Goal: Task Accomplishment & Management: Manage account settings

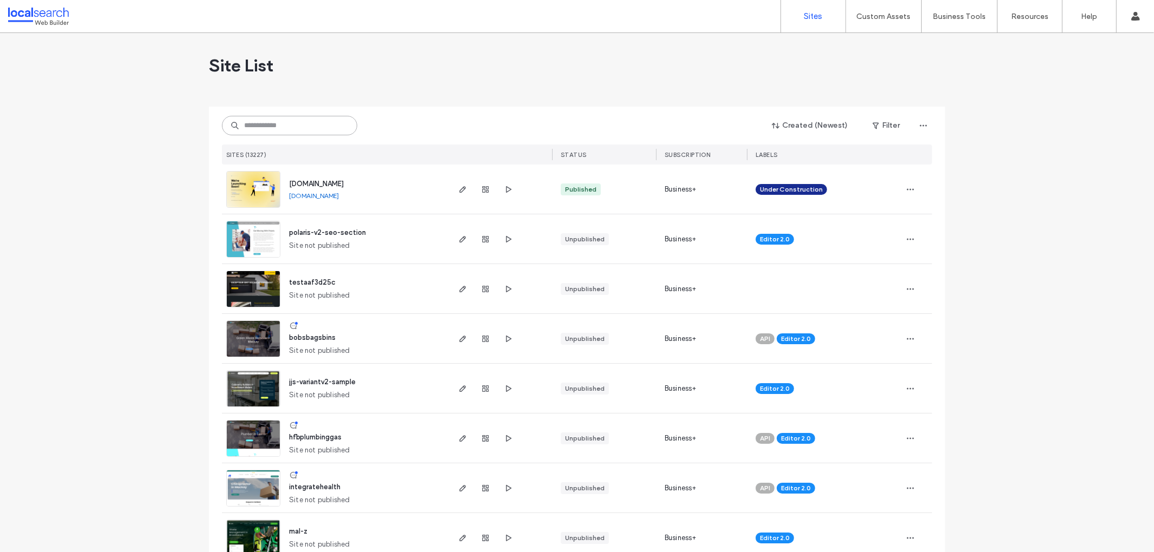
click at [283, 132] on input at bounding box center [289, 125] width 135 height 19
paste input "********"
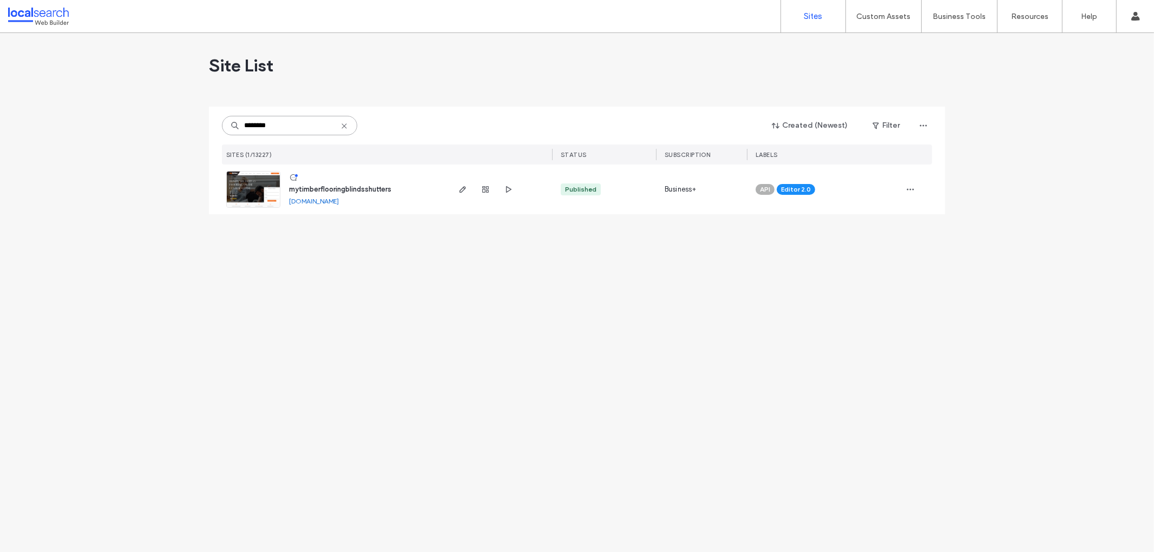
type input "********"
click at [352, 187] on span "mytimberflooringblindsshutters" at bounding box center [340, 189] width 102 height 8
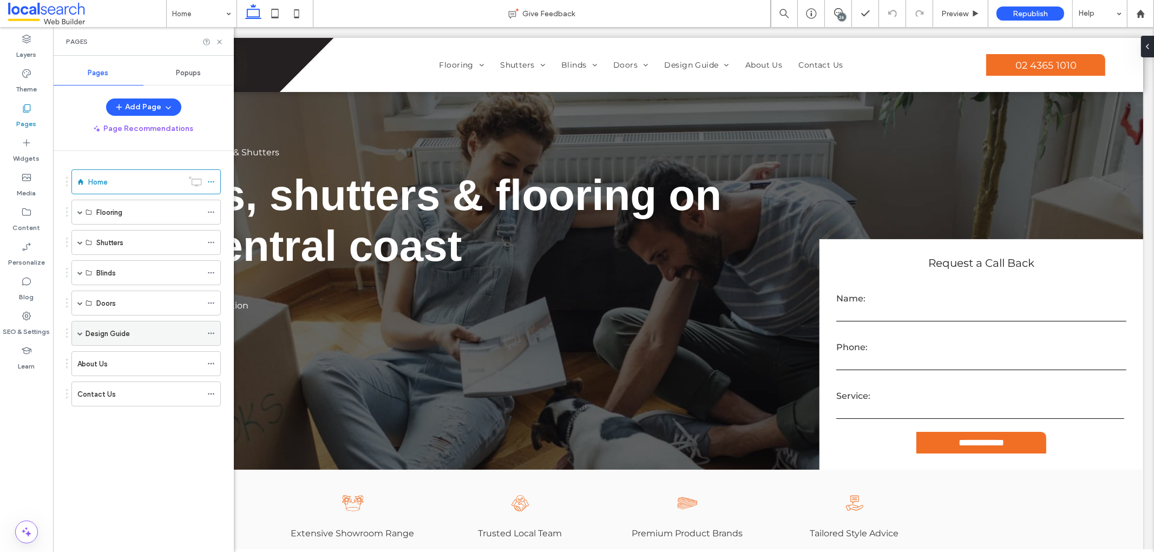
click at [121, 336] on label "Design Guide" at bounding box center [108, 333] width 44 height 19
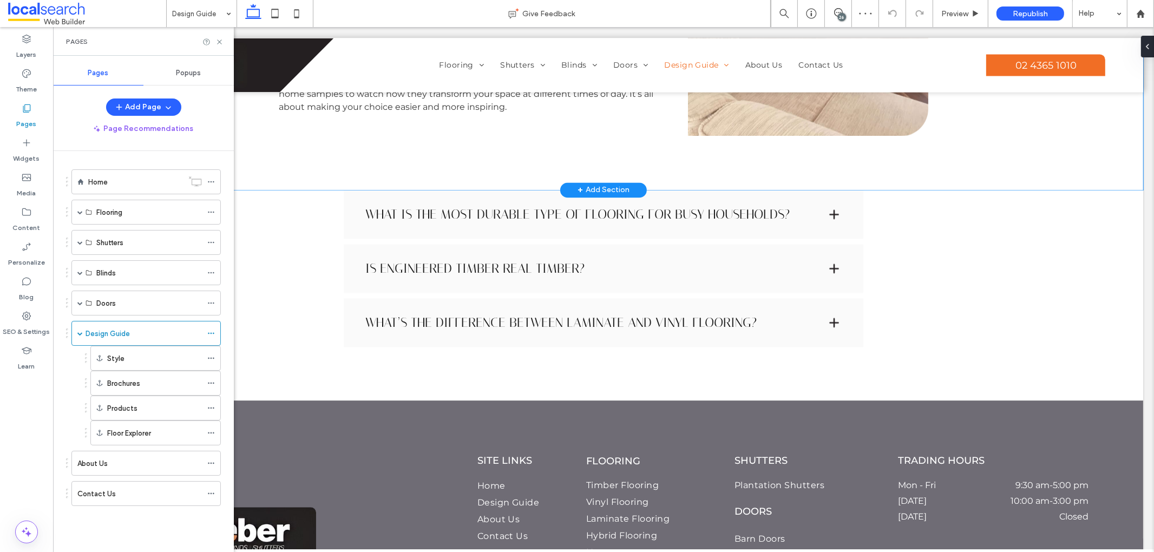
scroll to position [2876, 0]
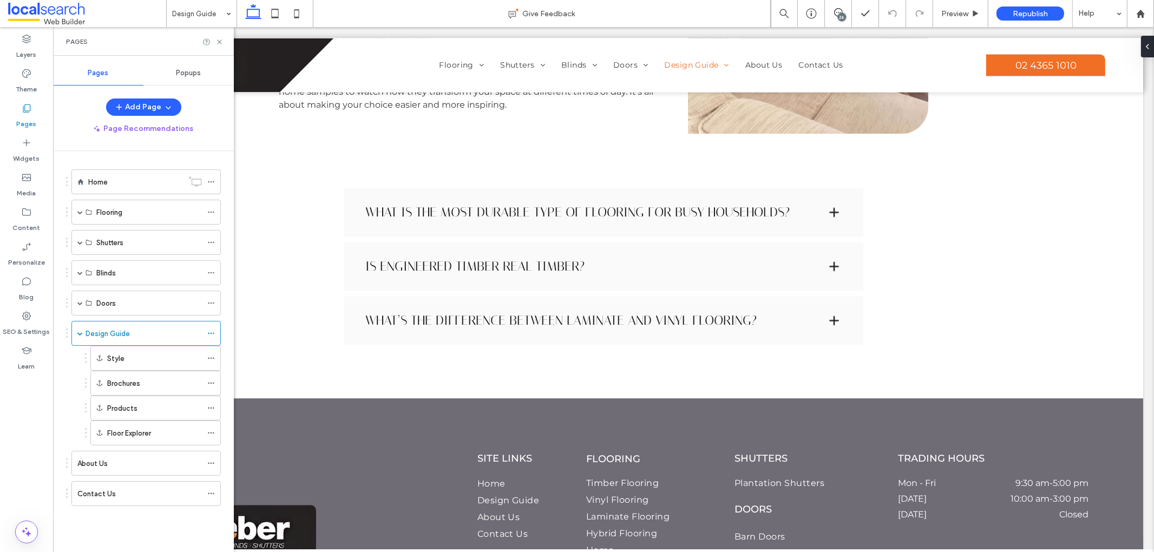
click at [840, 17] on div "26" at bounding box center [842, 17] width 8 height 8
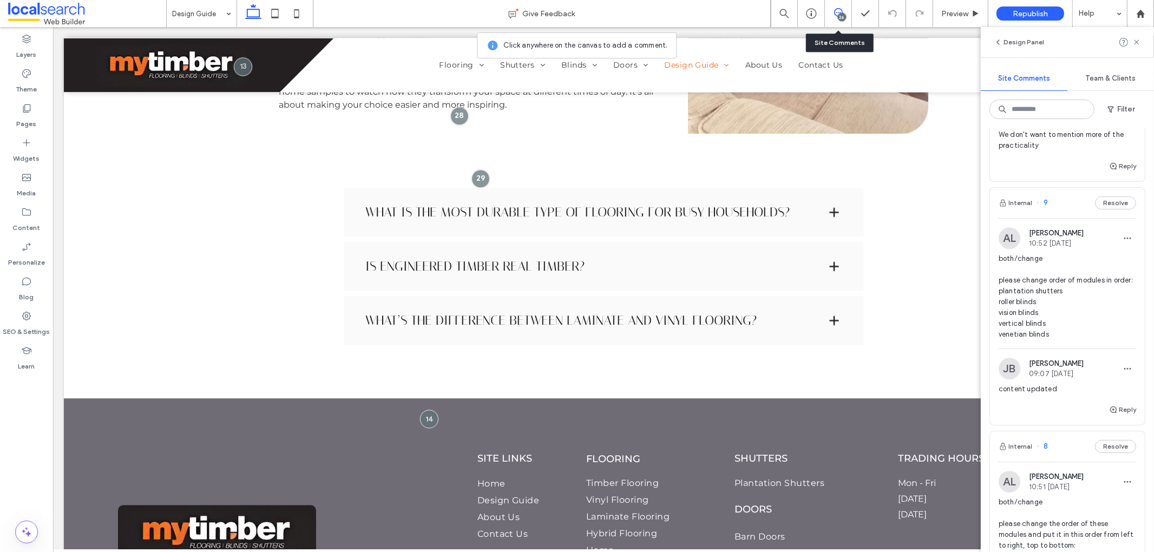
scroll to position [4057, 0]
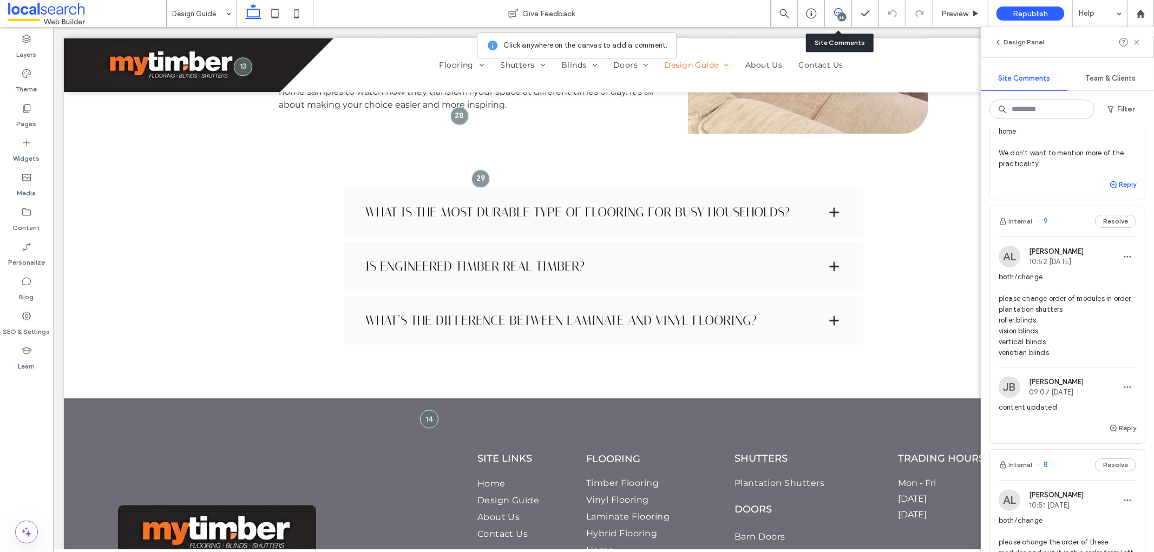
click at [1114, 191] on button "Reply" at bounding box center [1122, 184] width 27 height 13
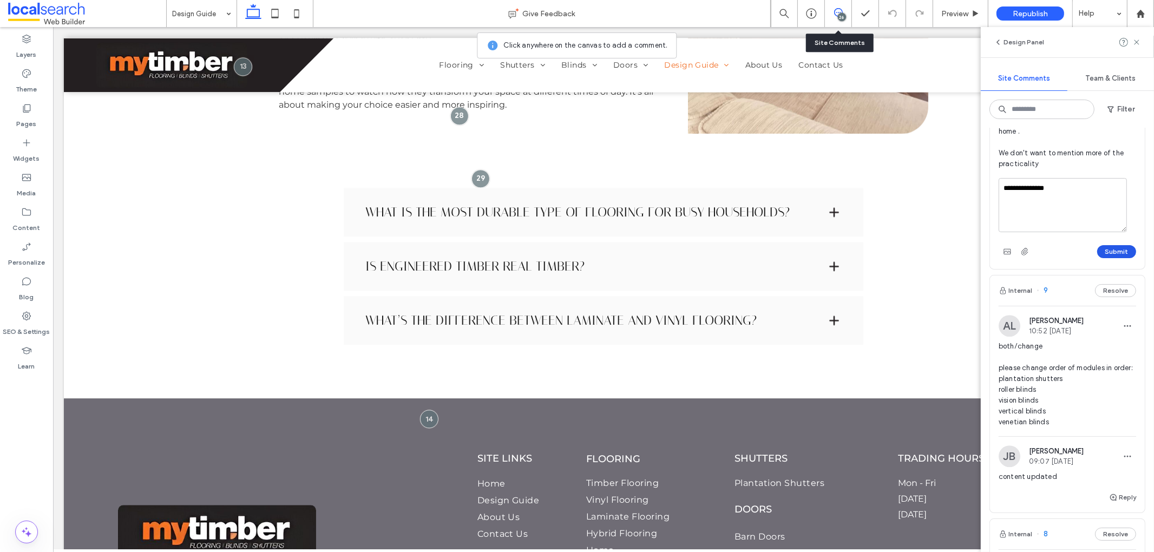
type textarea "**********"
click at [1110, 258] on button "Submit" at bounding box center [1117, 251] width 39 height 13
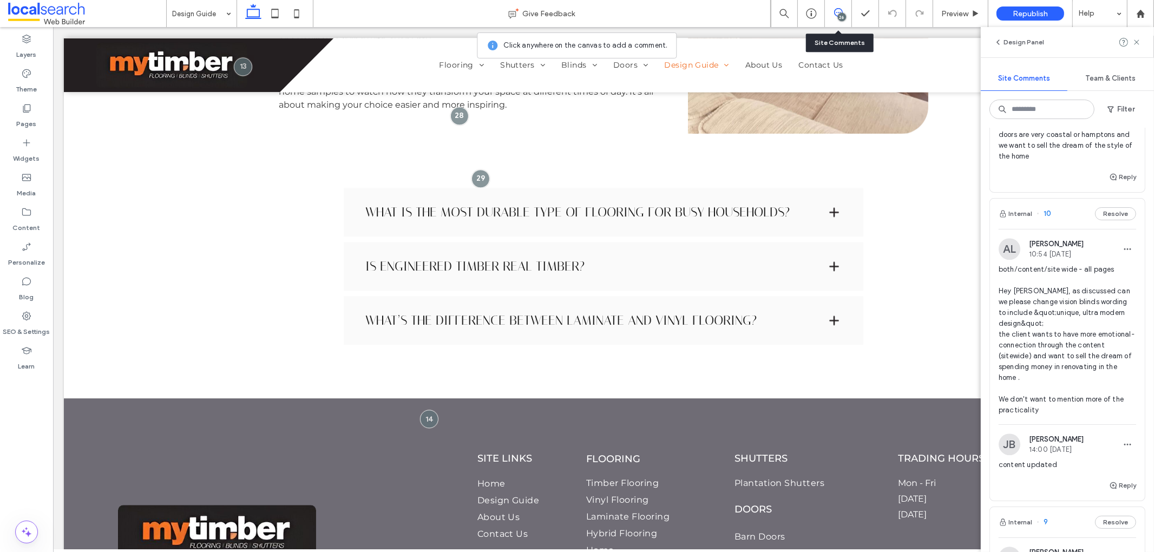
scroll to position [3807, 0]
click at [1117, 187] on button "Reply" at bounding box center [1122, 180] width 27 height 13
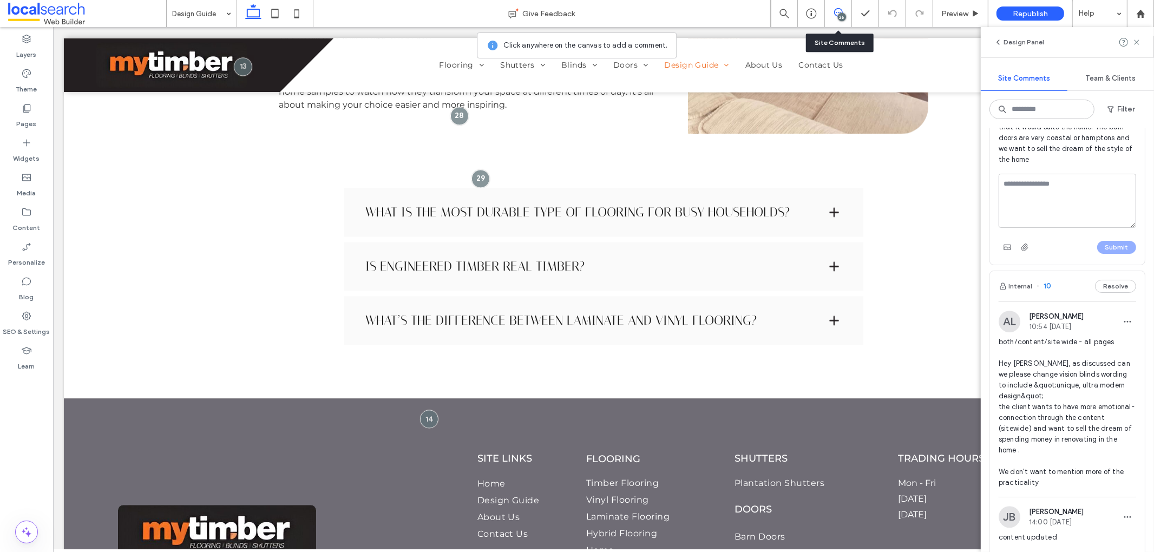
click at [1074, 228] on textarea at bounding box center [1068, 201] width 138 height 54
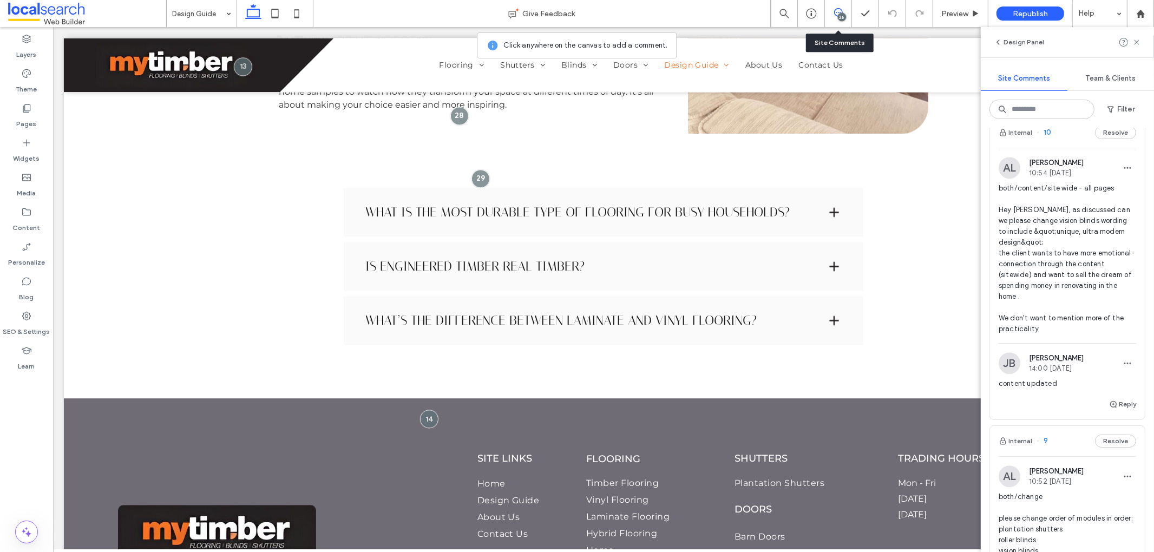
scroll to position [3967, 0]
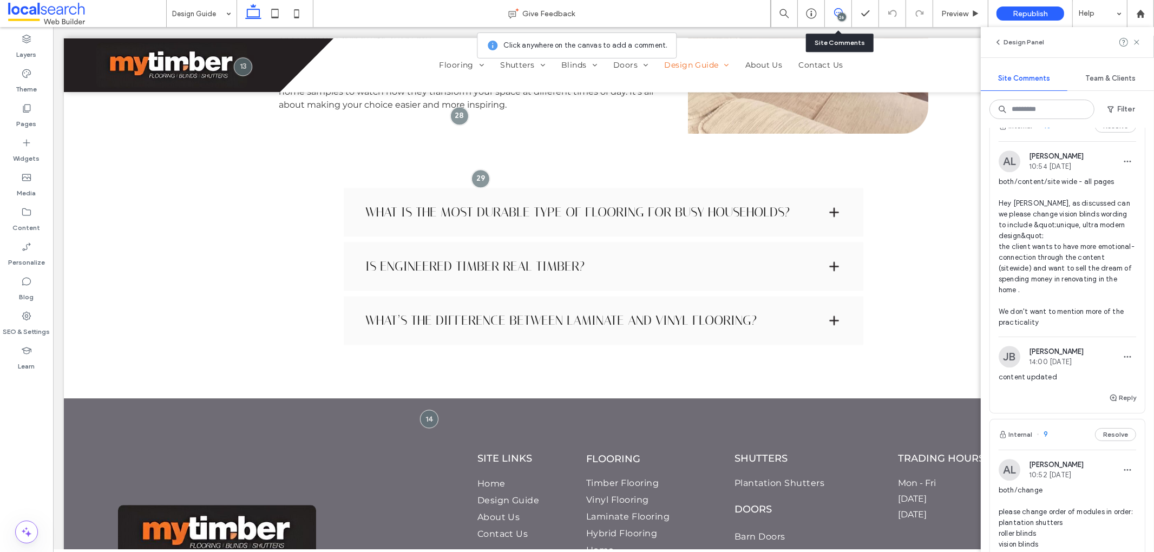
click at [1054, 328] on span "both/content/site wide - all pages Hey [PERSON_NAME], as discussed can we pleas…" at bounding box center [1068, 253] width 138 height 152
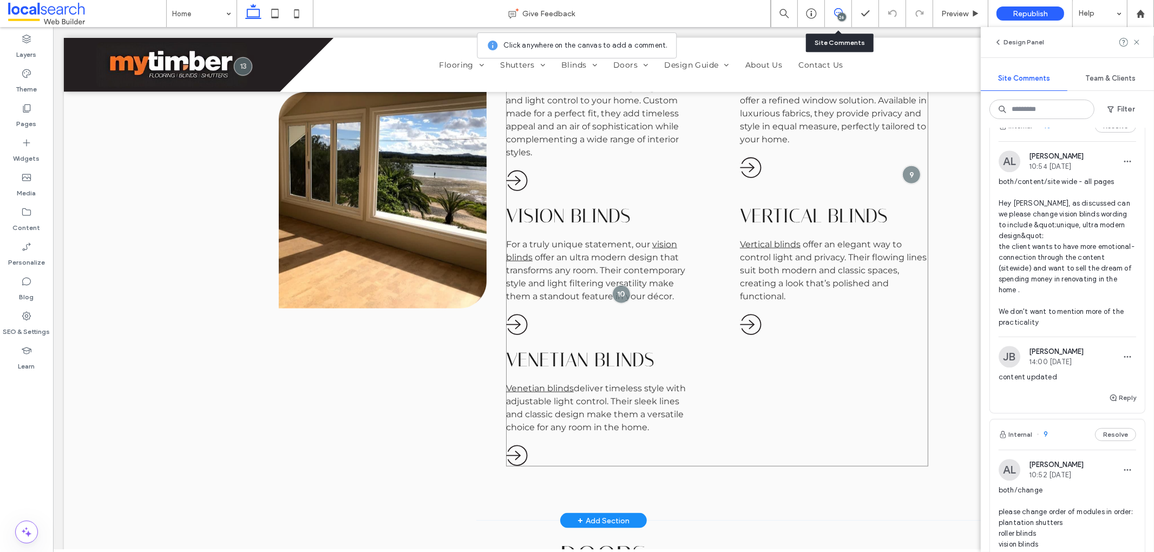
scroll to position [1465, 0]
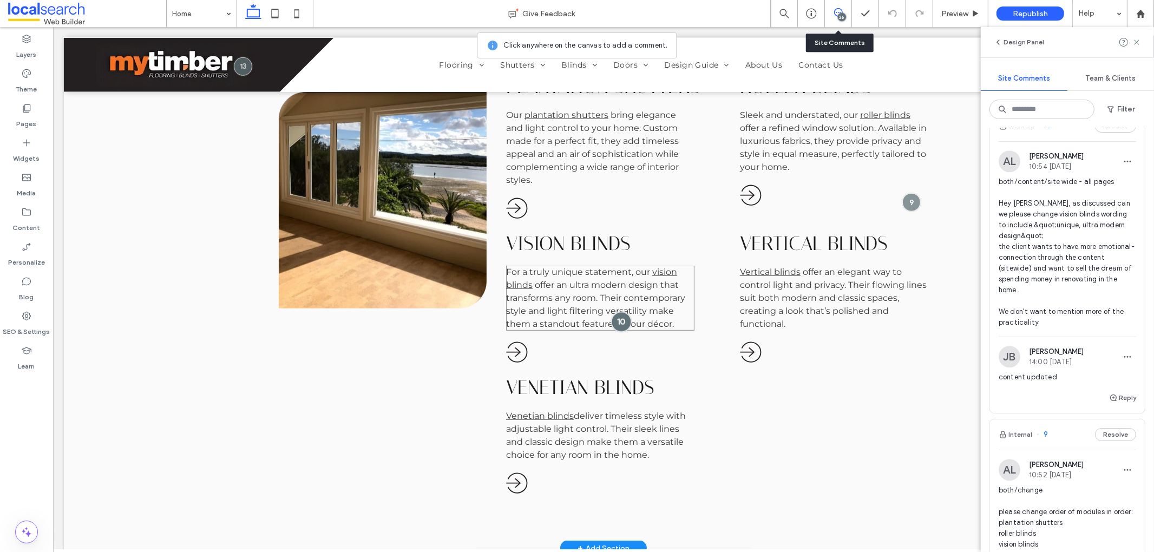
click at [616, 316] on div at bounding box center [621, 322] width 20 height 20
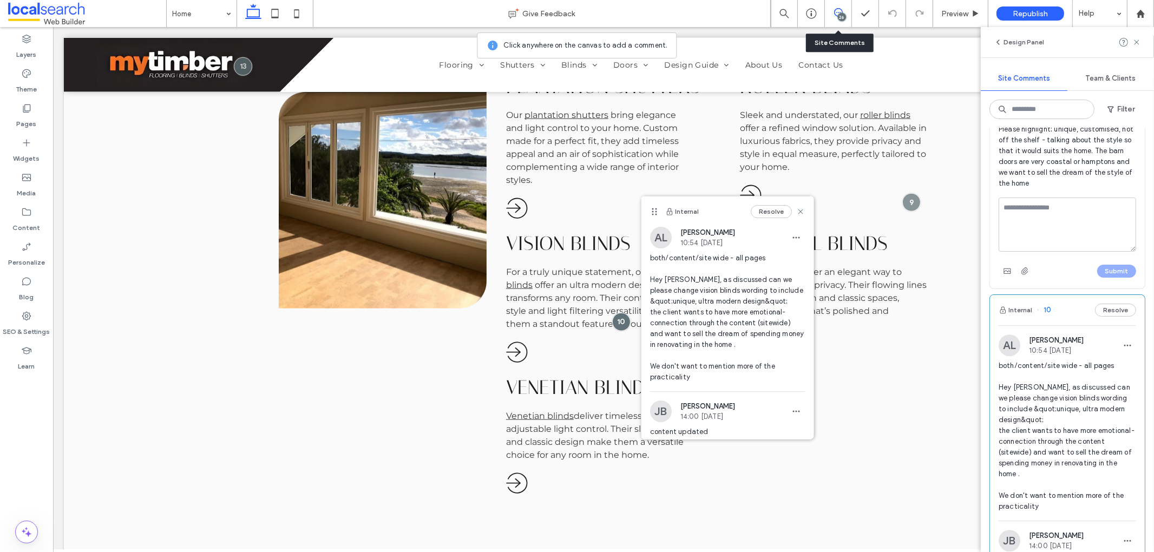
scroll to position [3782, 0]
click at [1057, 191] on span "both/change + dev dev - please remove the 'glass panel door' module and correla…" at bounding box center [1068, 88] width 138 height 206
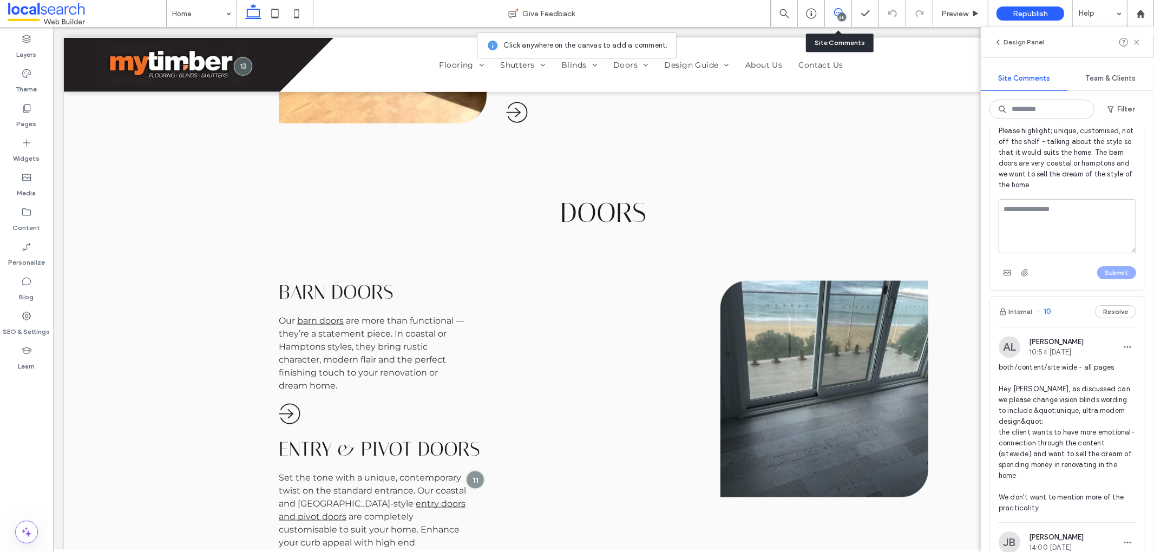
scroll to position [1955, 0]
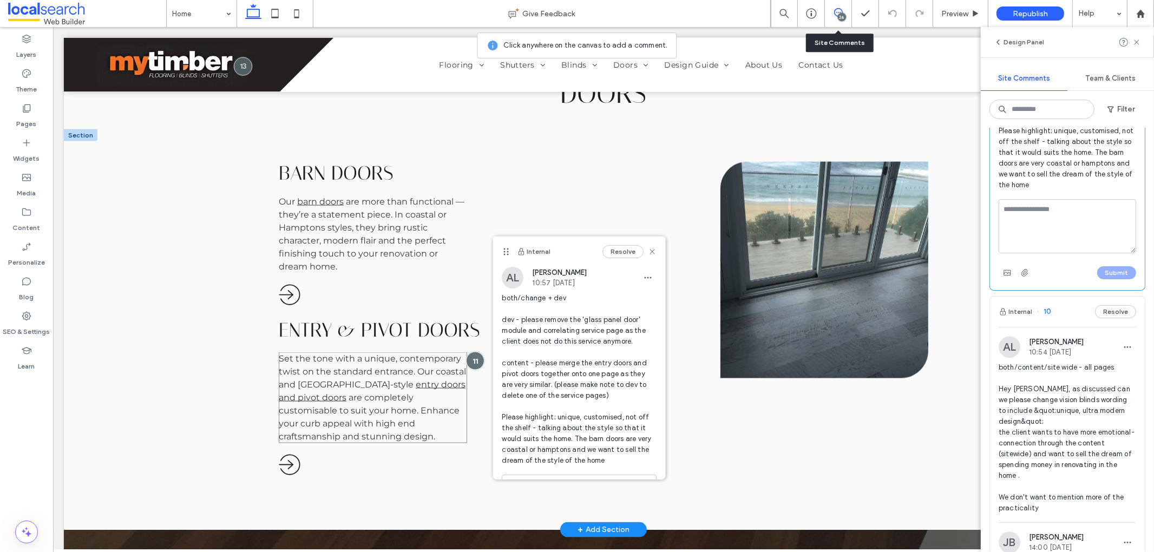
click at [335, 373] on span "Set the tone with a unique, contemporary twist on the standard entrance. Our co…" at bounding box center [371, 372] width 187 height 36
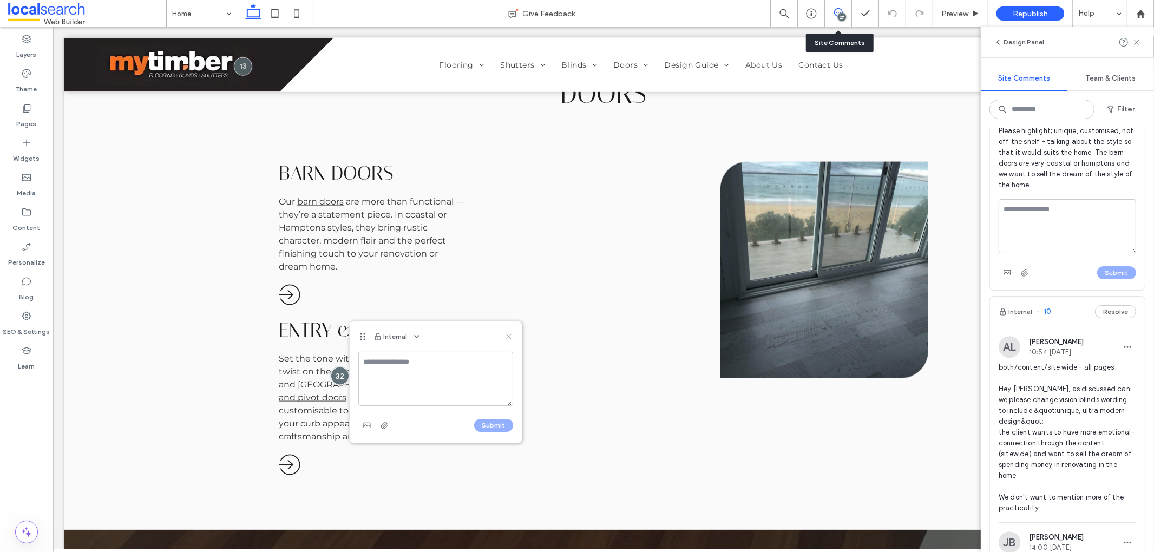
click at [510, 337] on use at bounding box center [508, 337] width 5 height 5
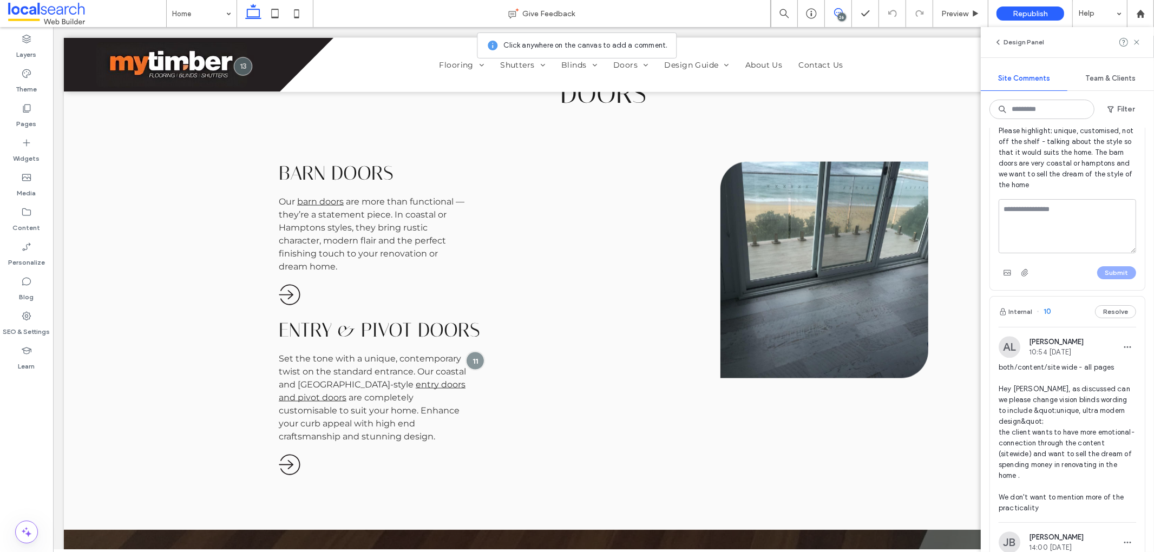
click at [843, 13] on div "26" at bounding box center [842, 17] width 8 height 8
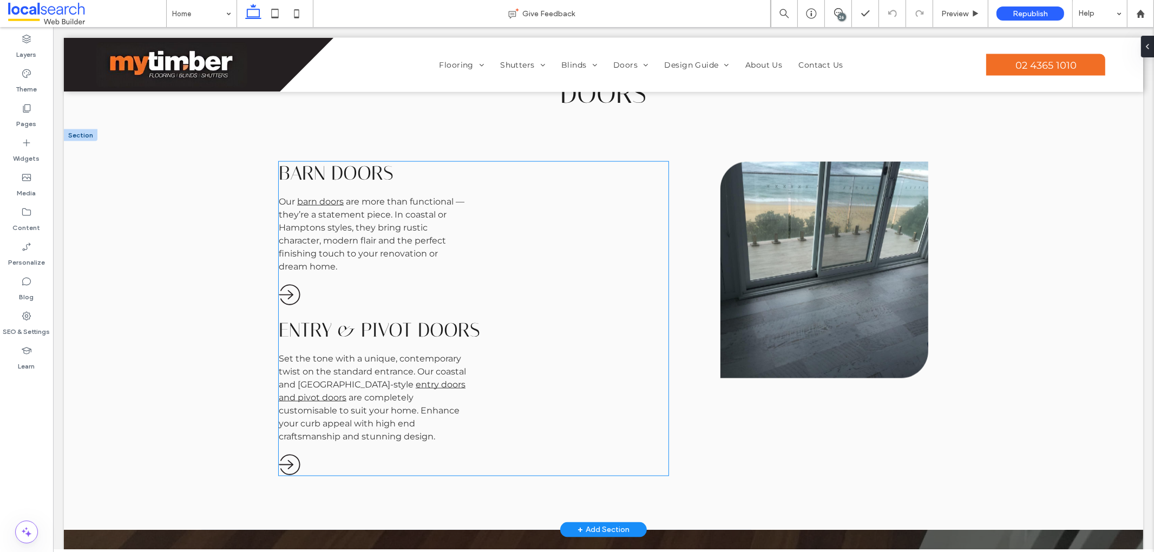
click at [415, 366] on span "Set the tone with a unique, contemporary twist on the standard entrance. Our co…" at bounding box center [371, 372] width 187 height 36
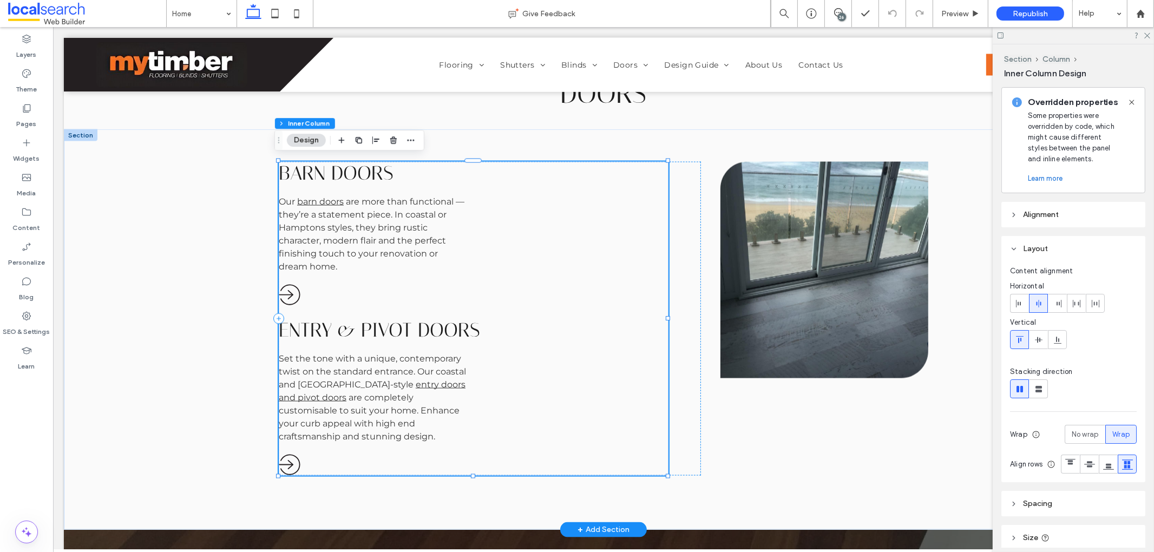
click at [426, 366] on span "Set the tone with a unique, contemporary twist on the standard entrance. Our co…" at bounding box center [371, 372] width 187 height 36
click at [432, 370] on span "Set the tone with a unique, contemporary twist on the standard entrance. Our co…" at bounding box center [371, 372] width 187 height 36
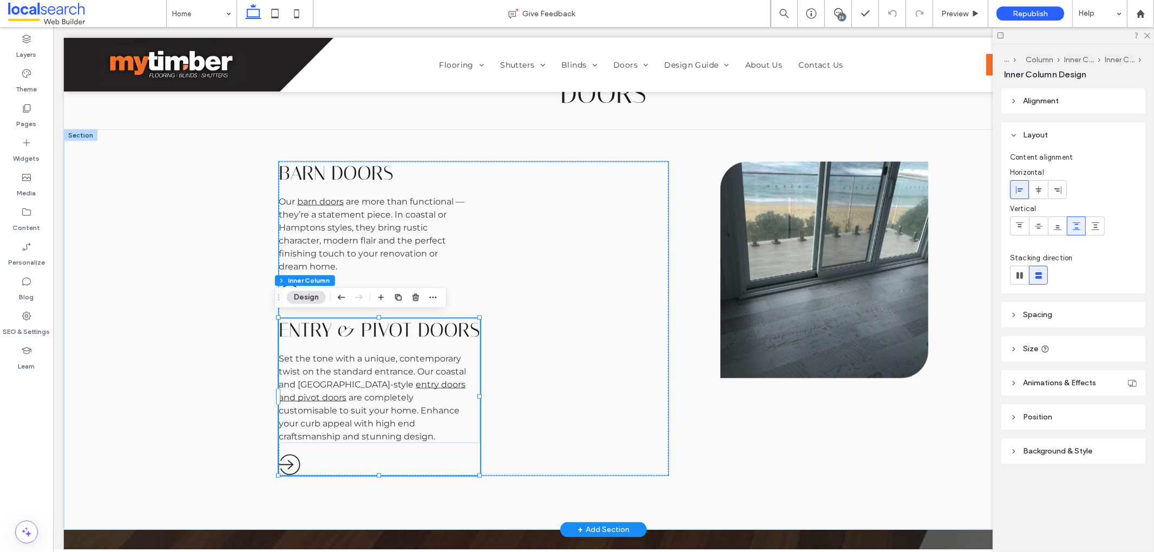
click at [427, 368] on span "Set the tone with a unique, contemporary twist on the standard entrance. Our co…" at bounding box center [371, 372] width 187 height 36
click at [431, 368] on span "Set the tone with a unique, contemporary twist on the standard entrance. Our co…" at bounding box center [371, 372] width 187 height 36
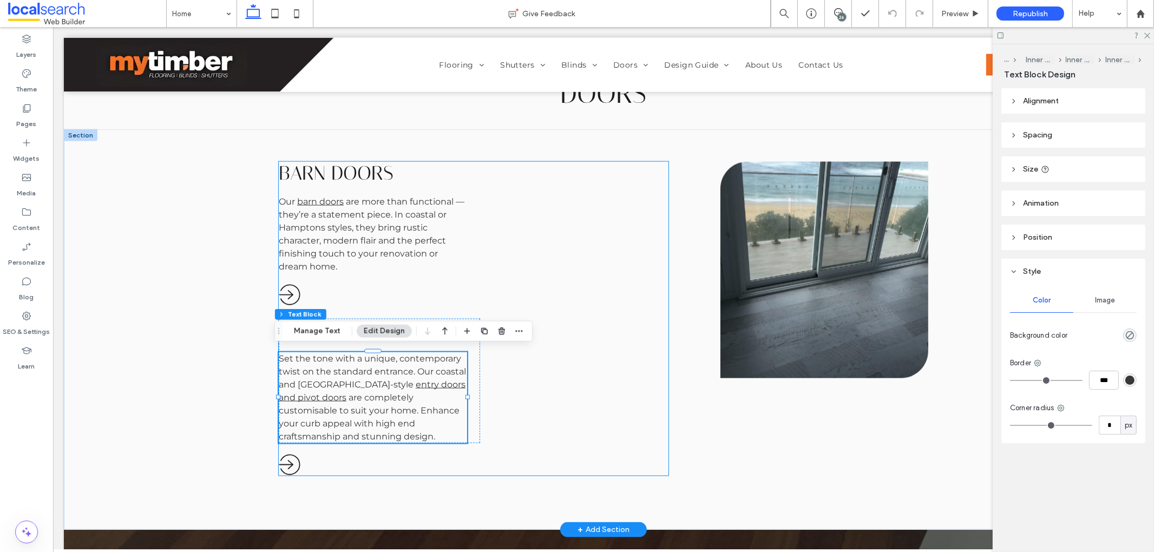
click at [430, 368] on span "Set the tone with a unique, contemporary twist on the standard entrance. Our co…" at bounding box center [371, 372] width 187 height 36
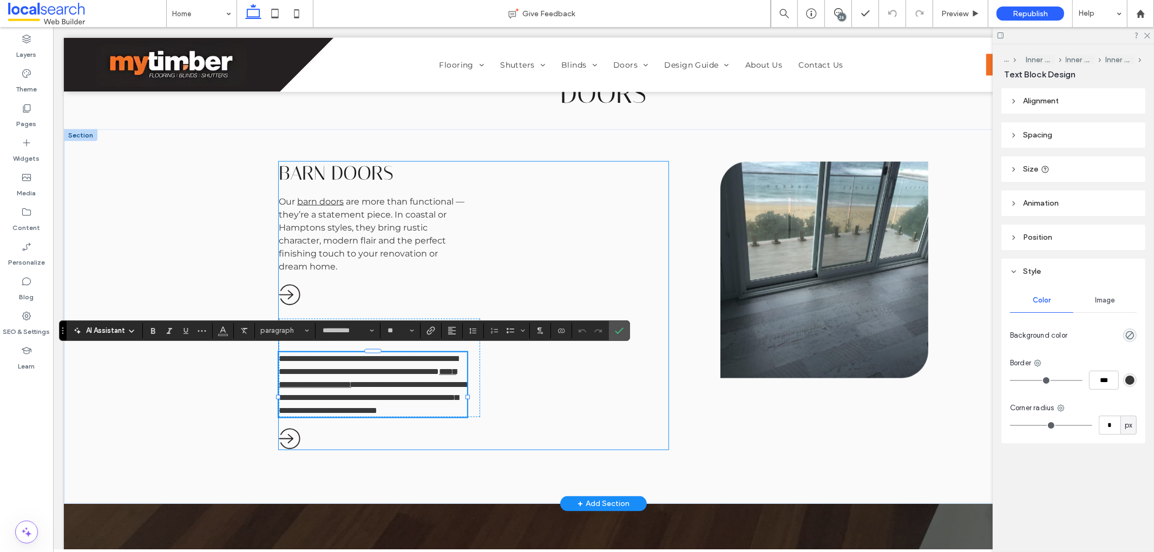
click at [432, 368] on span "**********" at bounding box center [367, 365] width 179 height 21
drag, startPoint x: 430, startPoint y: 367, endPoint x: 362, endPoint y: 376, distance: 68.8
click at [362, 376] on span "**********" at bounding box center [367, 365] width 179 height 21
click at [409, 395] on span "**********" at bounding box center [368, 391] width 180 height 47
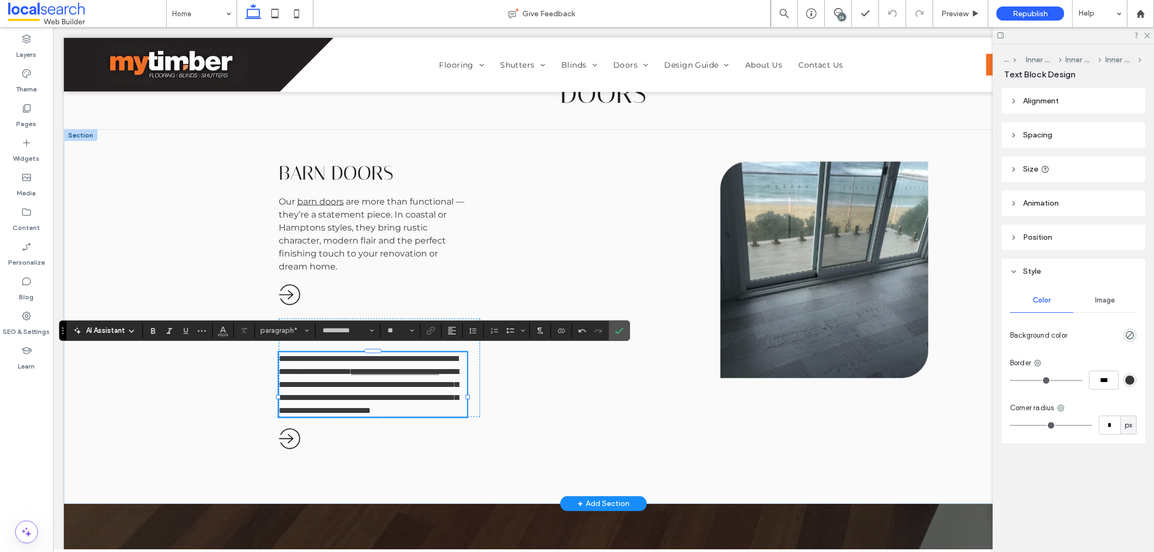
click at [447, 395] on span "**********" at bounding box center [368, 391] width 180 height 47
click at [621, 332] on icon "Confirm" at bounding box center [619, 331] width 9 height 9
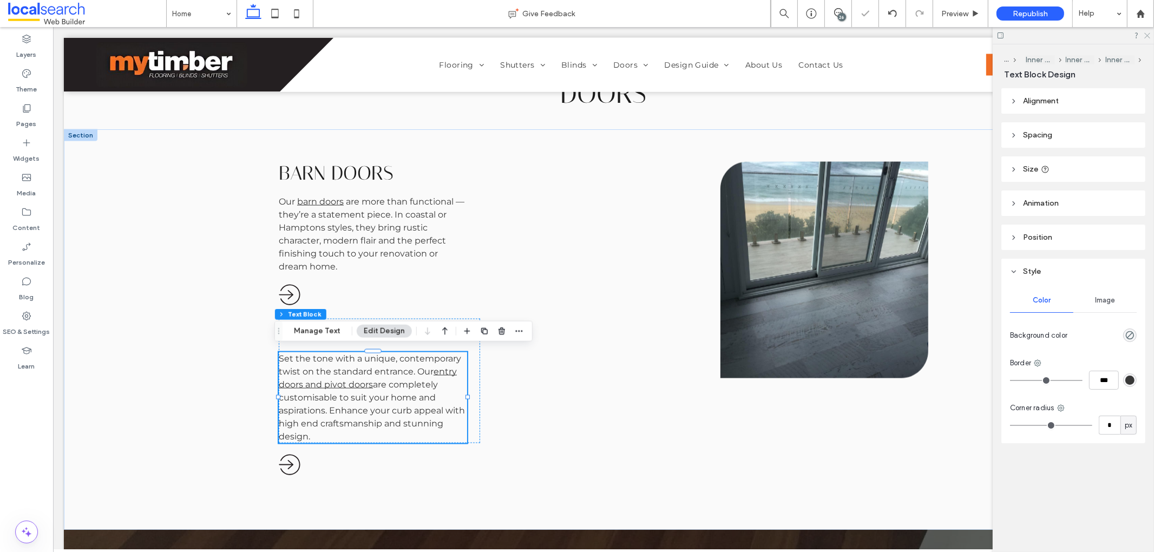
click at [1146, 36] on icon at bounding box center [1147, 34] width 7 height 7
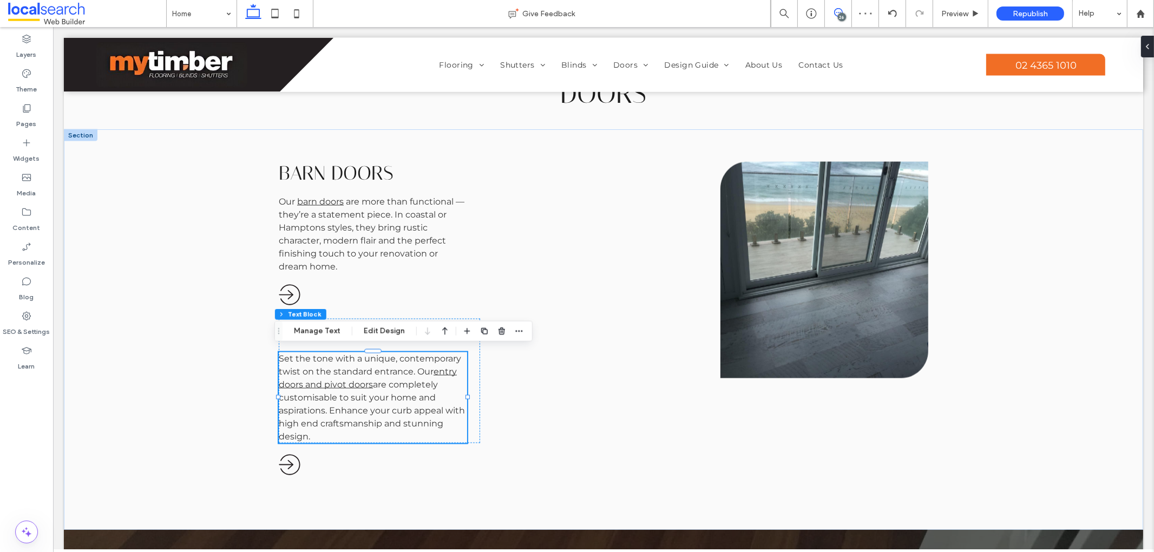
click at [842, 12] on use at bounding box center [838, 12] width 9 height 9
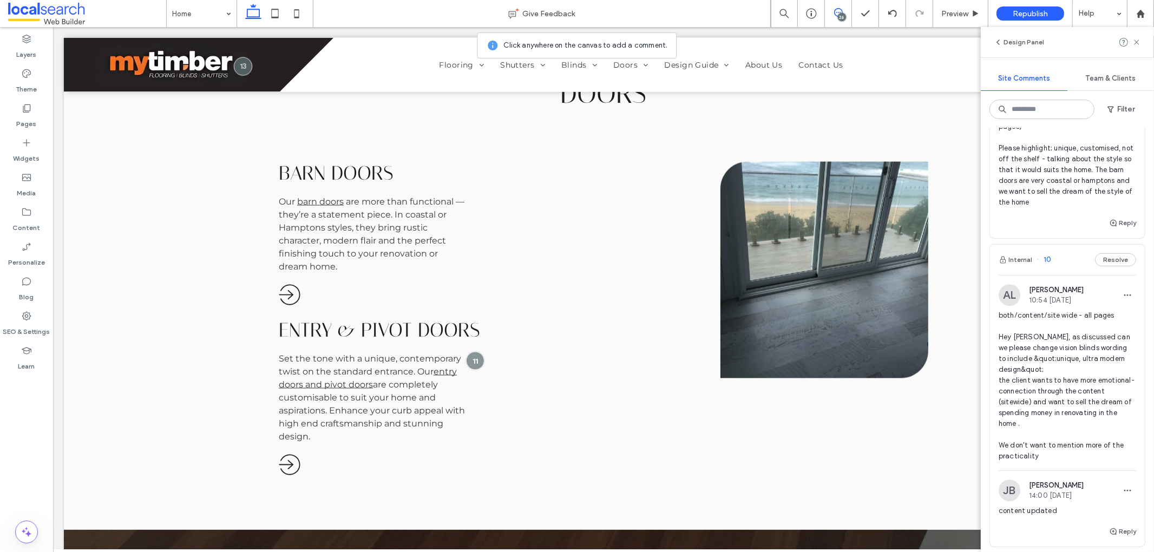
scroll to position [3769, 0]
click at [24, 114] on label "Pages" at bounding box center [27, 121] width 20 height 15
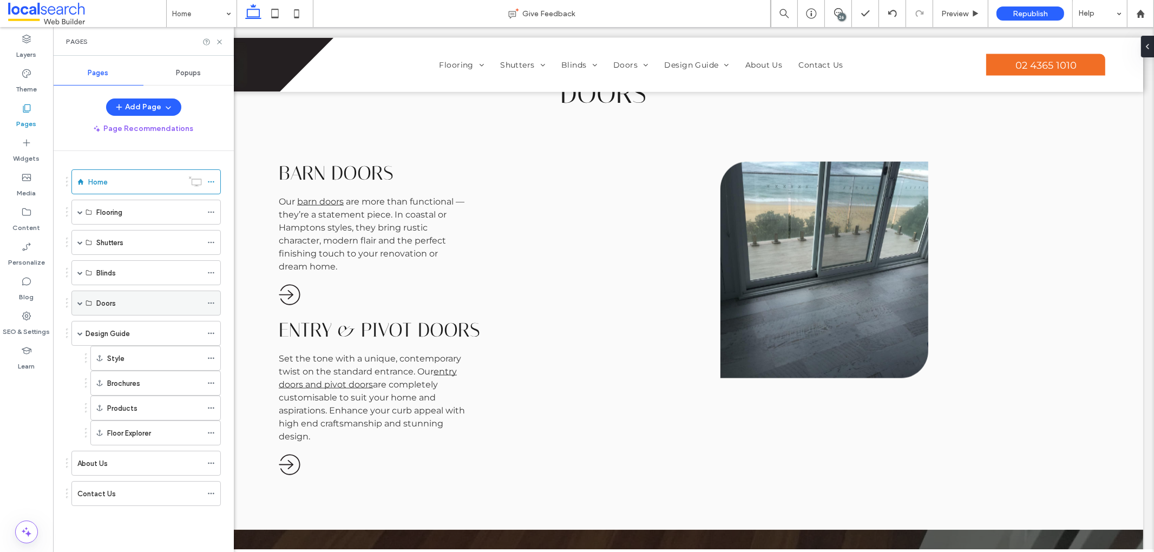
click at [80, 306] on span at bounding box center [79, 303] width 5 height 24
click at [114, 338] on div "Barn Doors" at bounding box center [149, 328] width 106 height 24
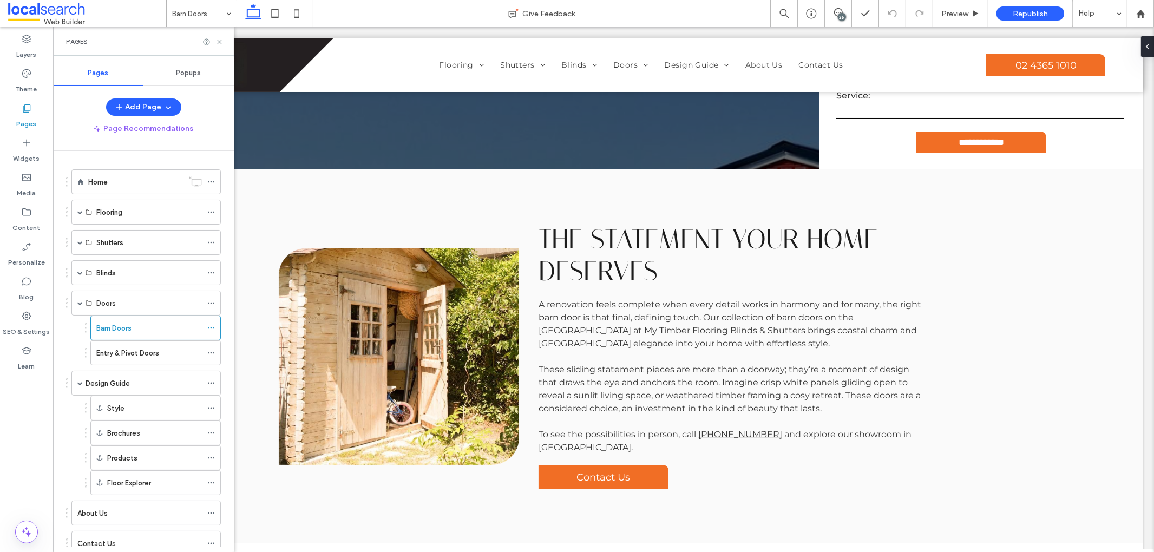
click at [843, 15] on div "26" at bounding box center [842, 17] width 8 height 8
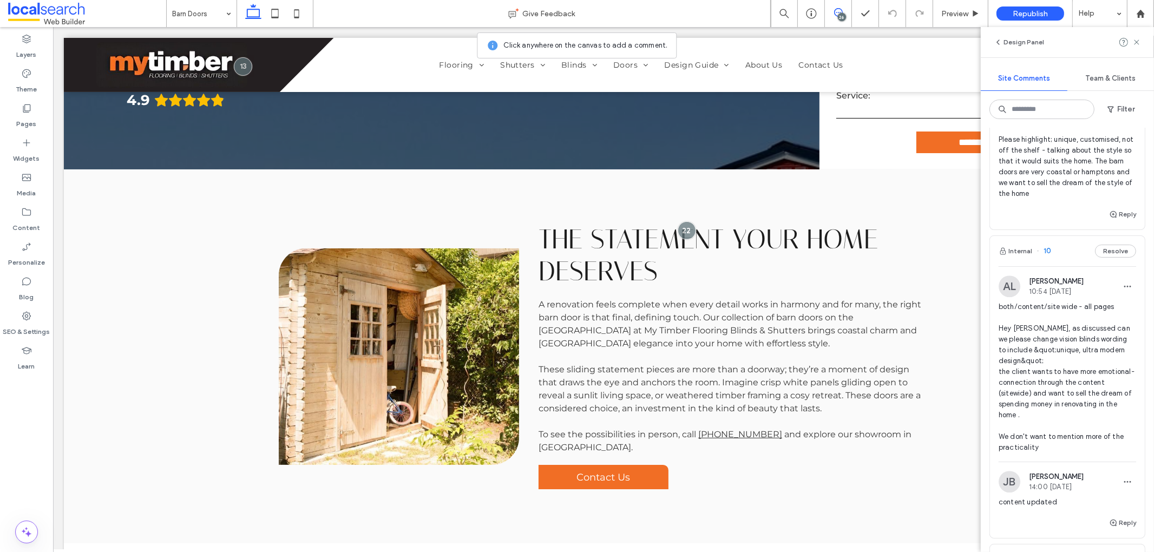
scroll to position [3764, 0]
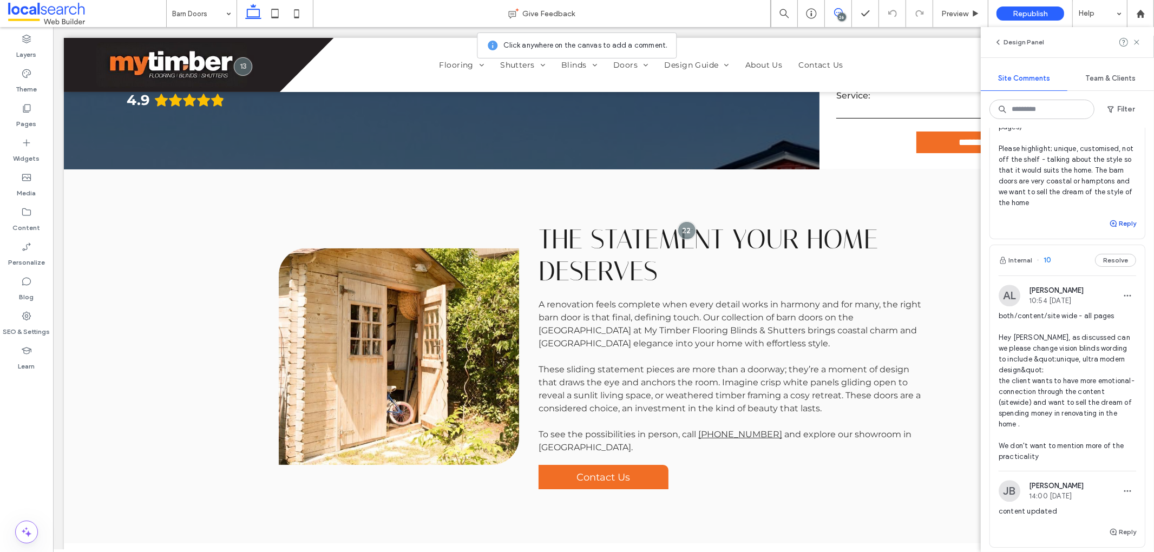
click at [1120, 230] on button "Reply" at bounding box center [1122, 223] width 27 height 13
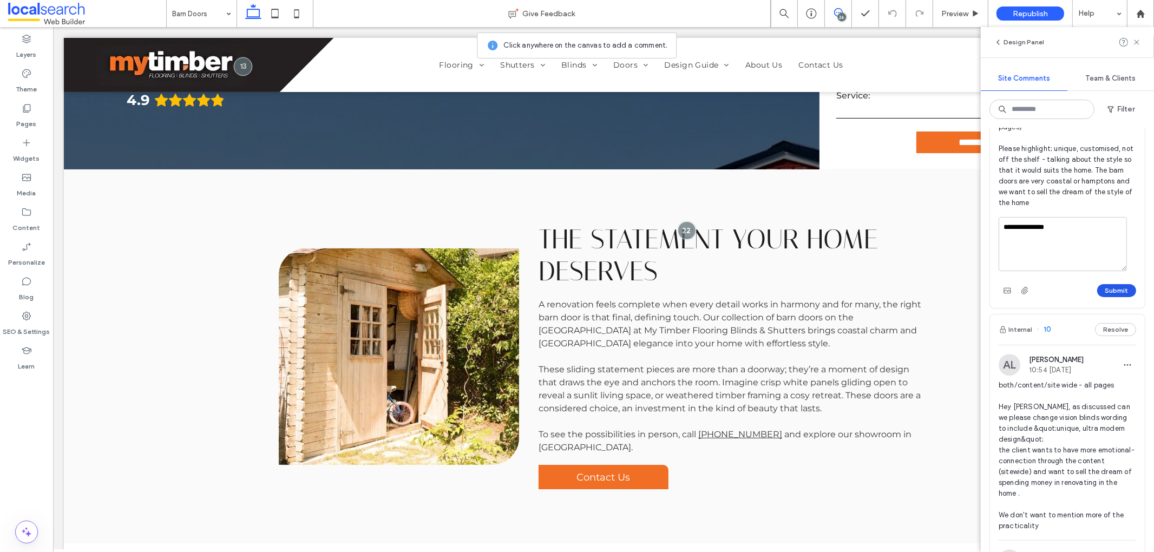
type textarea "**********"
click at [1113, 297] on button "Submit" at bounding box center [1117, 290] width 39 height 13
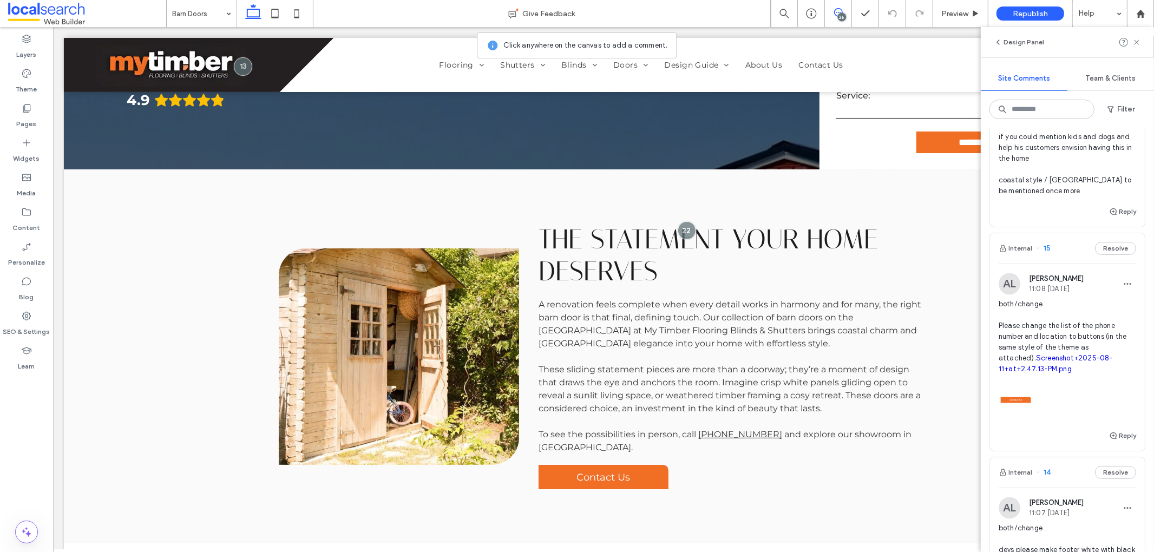
scroll to position [2742, 0]
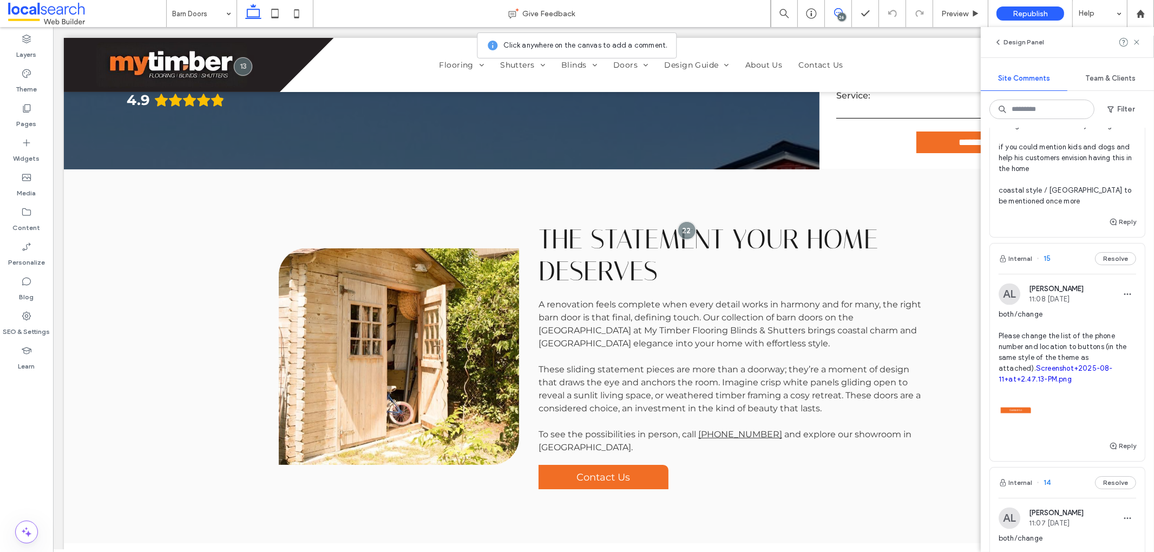
click at [1058, 207] on span "both/content Hi [PERSON_NAME], again the client wants the content to build more…" at bounding box center [1068, 136] width 138 height 141
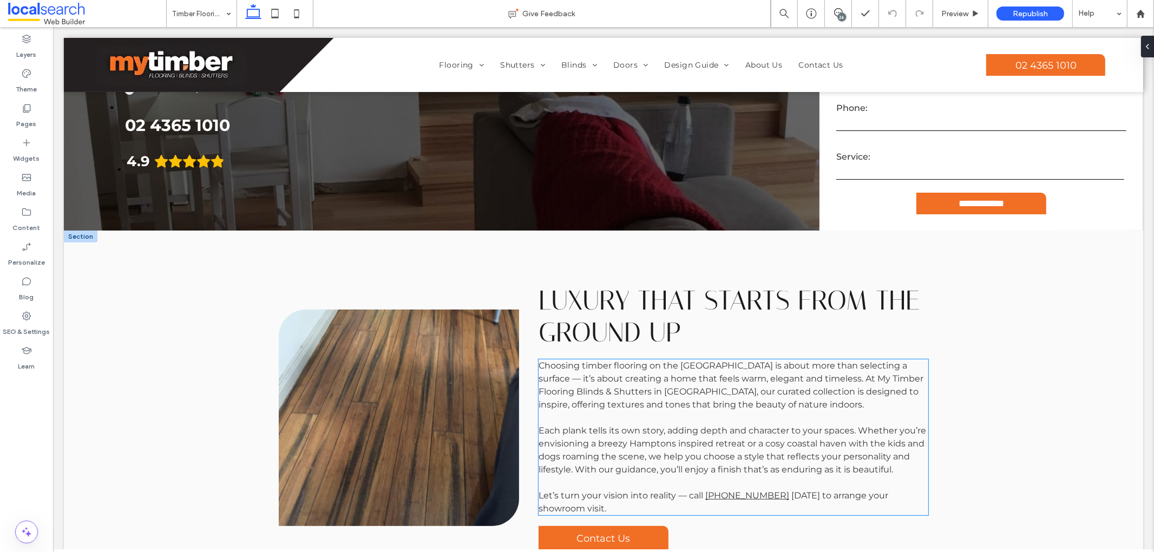
click at [556, 460] on span "Each plank tells its own story, adding depth and character to your spaces. Whet…" at bounding box center [732, 450] width 388 height 49
click at [553, 457] on span "Each plank tells its own story, adding depth and character to your spaces. Whet…" at bounding box center [732, 450] width 388 height 49
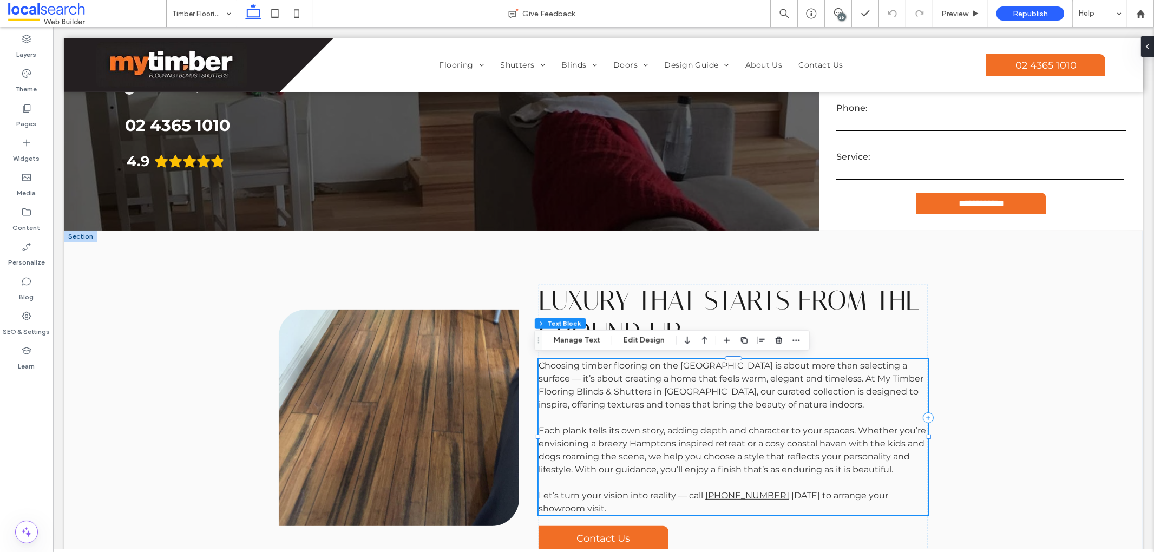
click at [553, 458] on span "Each plank tells its own story, adding depth and character to your spaces. Whet…" at bounding box center [732, 450] width 388 height 49
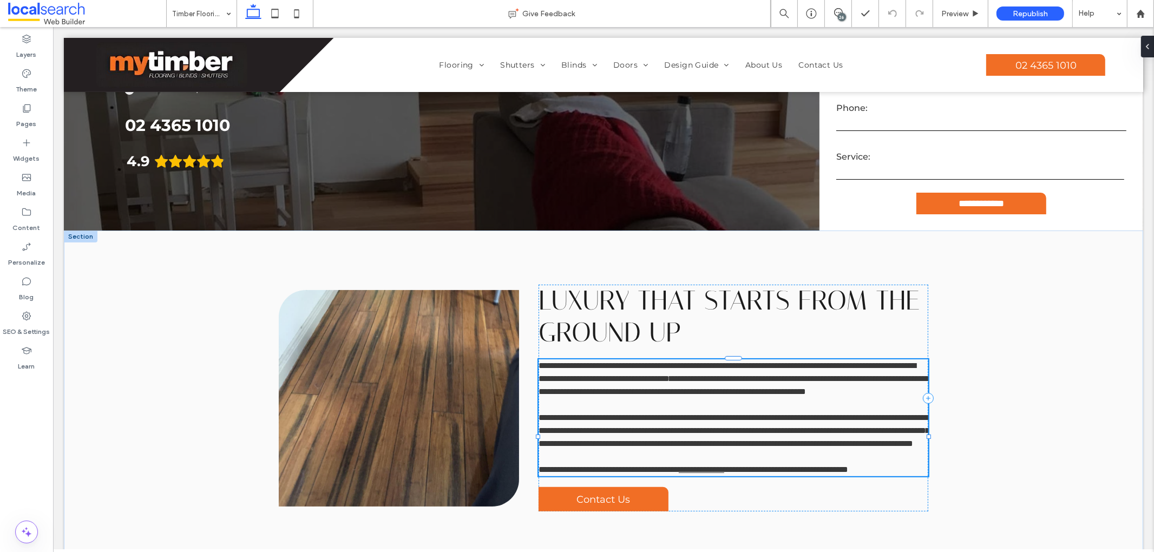
type input "**********"
type input "**"
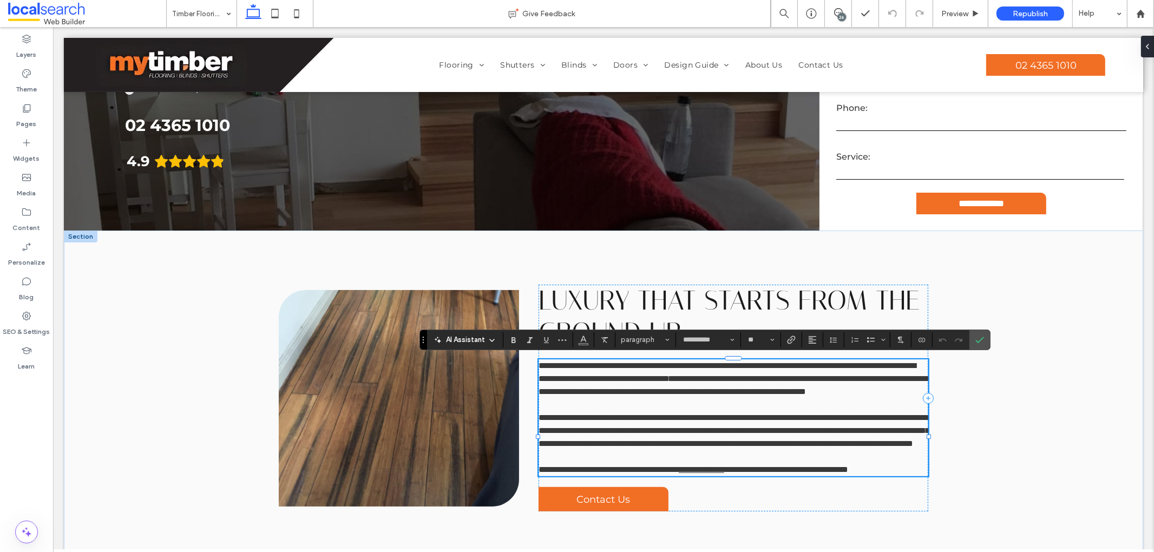
click at [553, 448] on span "**********" at bounding box center [733, 431] width 391 height 34
click at [870, 442] on span "**********" at bounding box center [733, 431] width 391 height 34
click at [543, 448] on span "**********" at bounding box center [733, 431] width 391 height 34
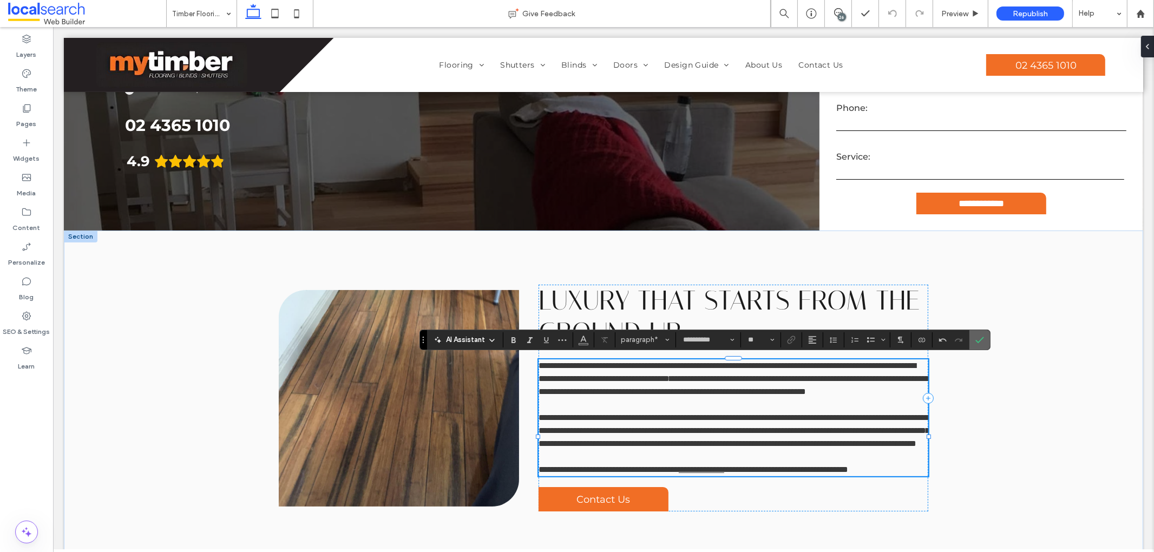
click at [983, 343] on icon "Confirm" at bounding box center [980, 340] width 9 height 9
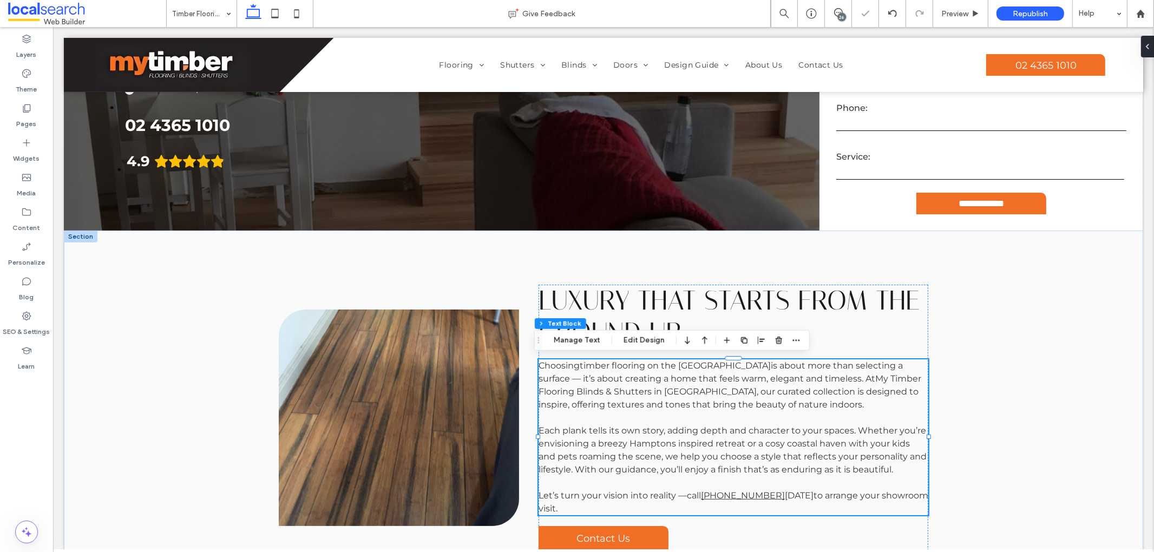
click at [839, 16] on div "26" at bounding box center [842, 17] width 8 height 8
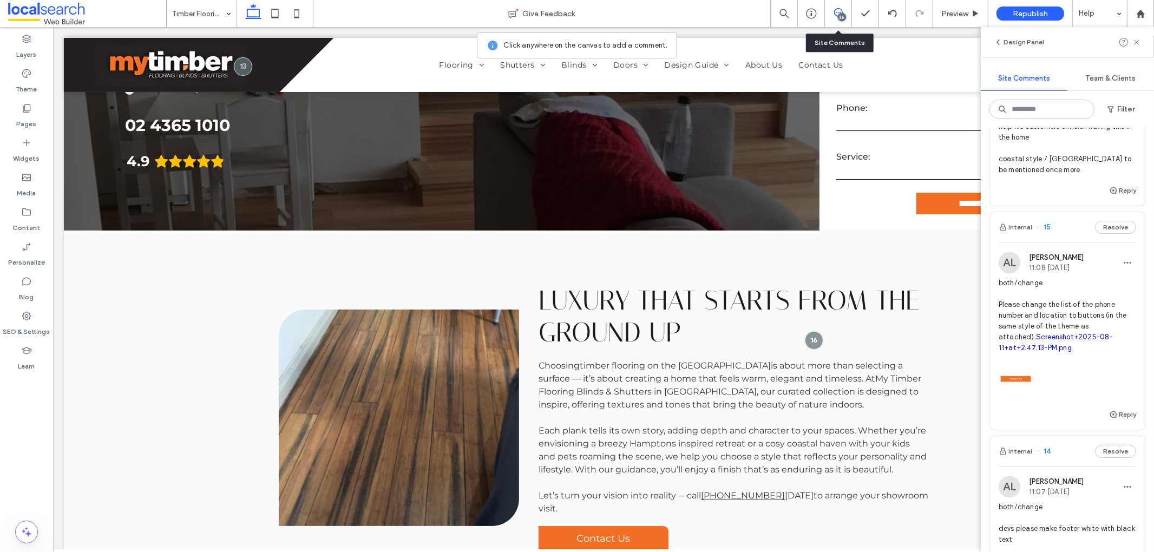
scroll to position [2774, 0]
click at [1120, 196] on button "Reply" at bounding box center [1122, 189] width 27 height 13
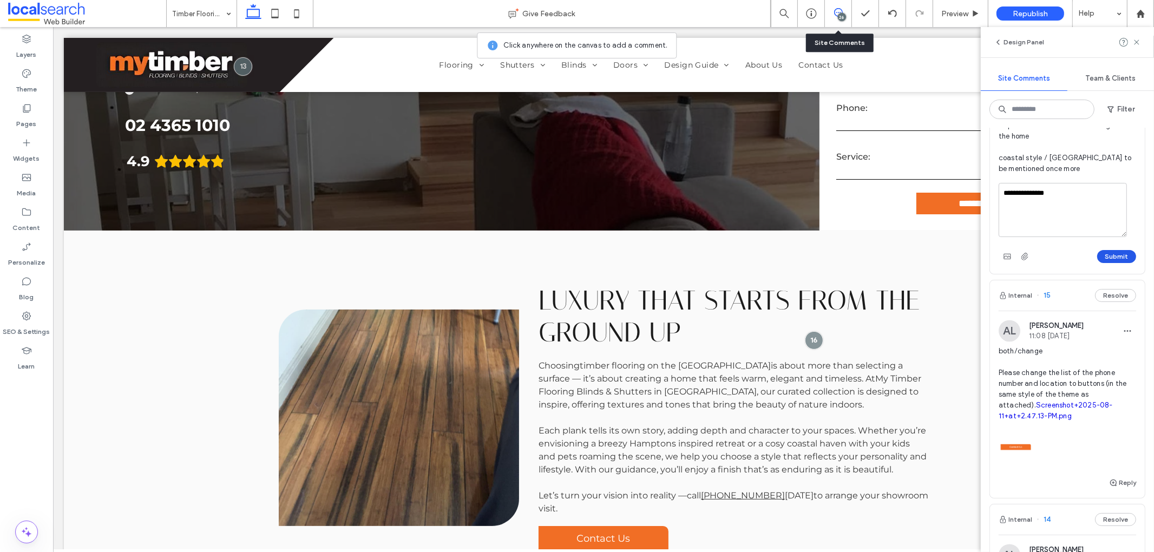
type textarea "**********"
click at [1105, 263] on button "Submit" at bounding box center [1117, 256] width 39 height 13
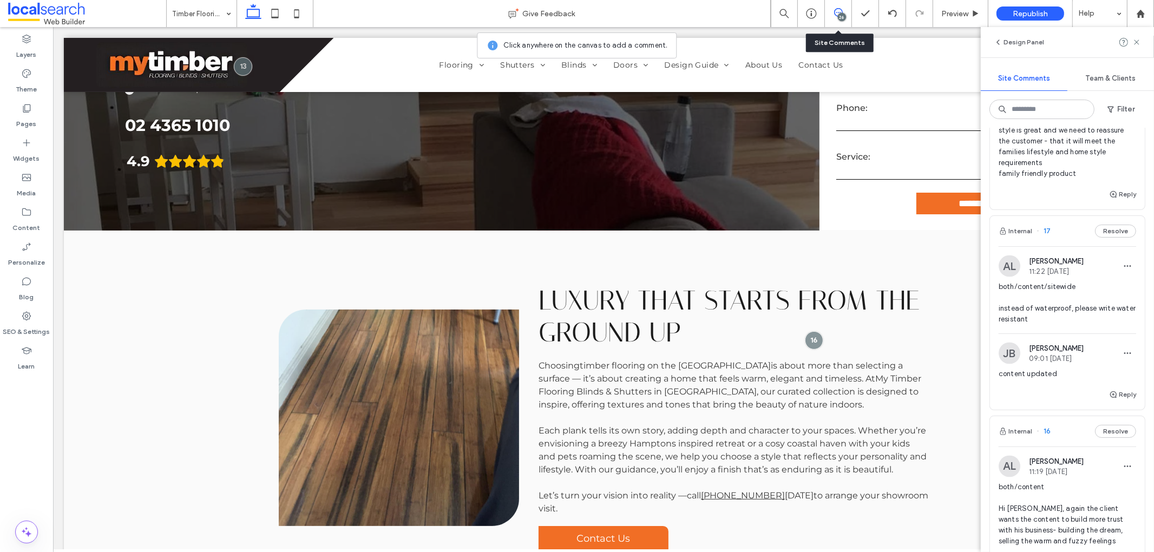
scroll to position [2325, 0]
click at [1048, 181] on span "both/content high quality laminate flooring realisitic timber digital images st…" at bounding box center [1068, 131] width 138 height 97
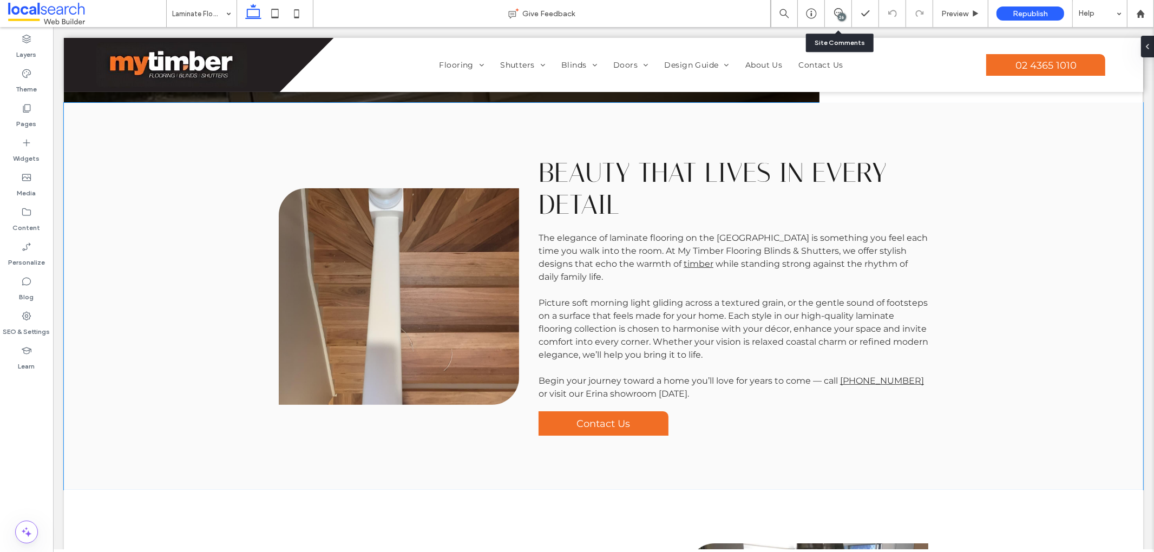
scroll to position [361, 0]
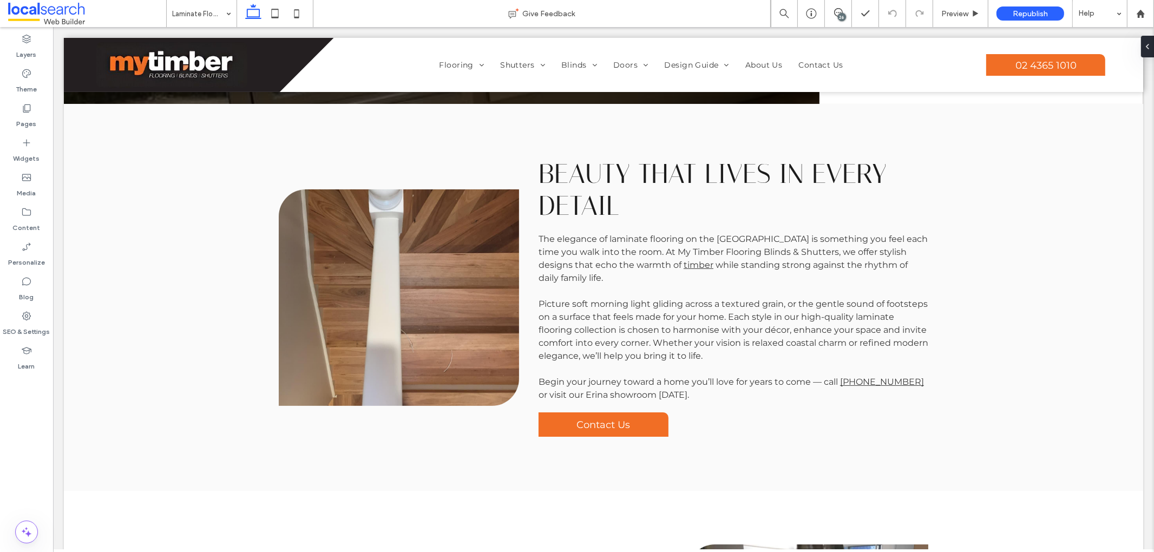
click at [838, 15] on div "26" at bounding box center [842, 17] width 8 height 8
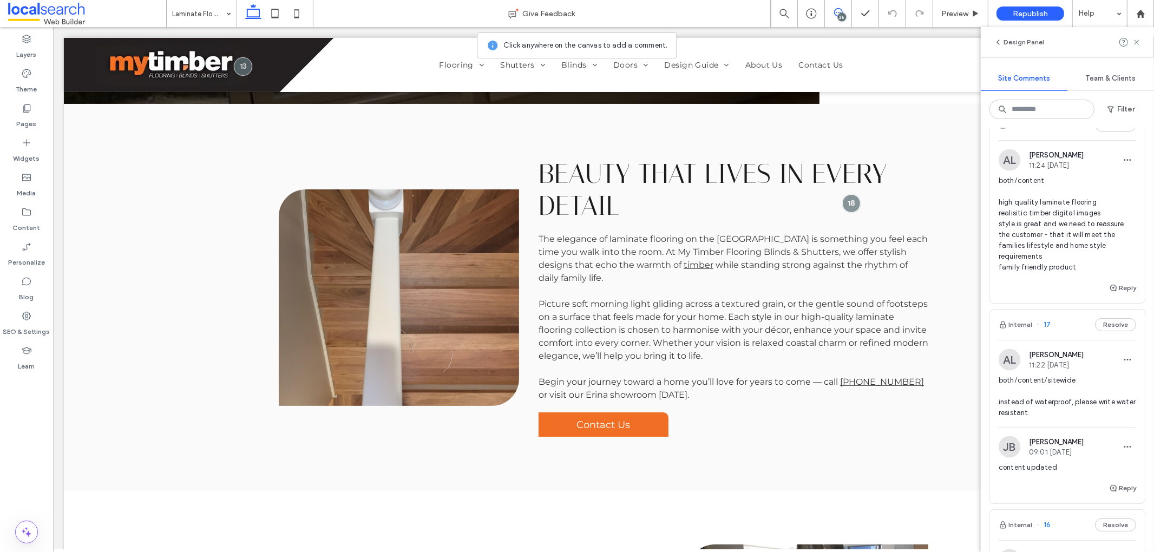
scroll to position [2237, 0]
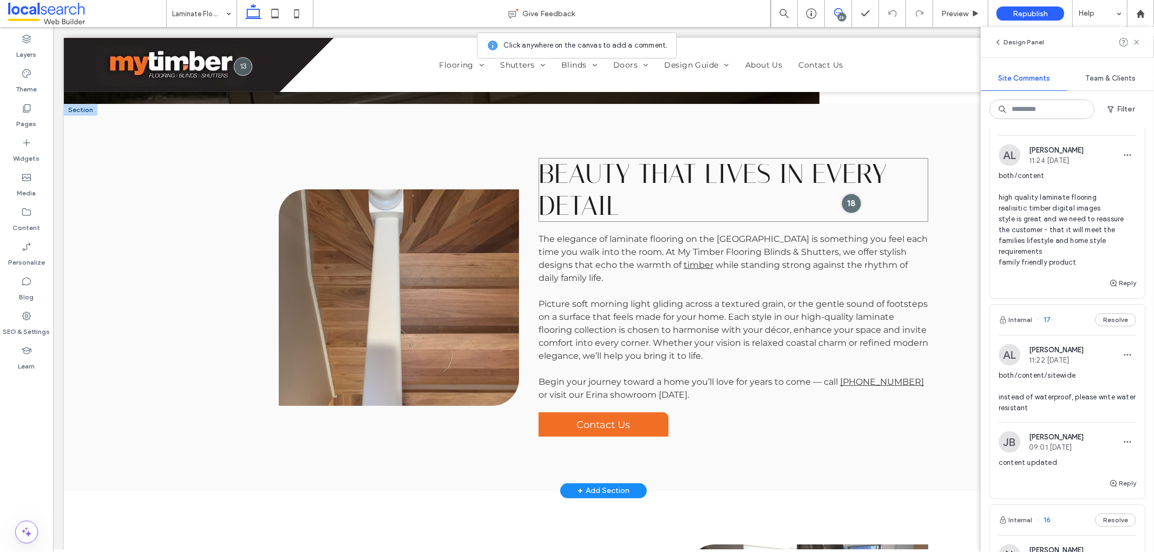
click at [850, 203] on div at bounding box center [851, 203] width 20 height 20
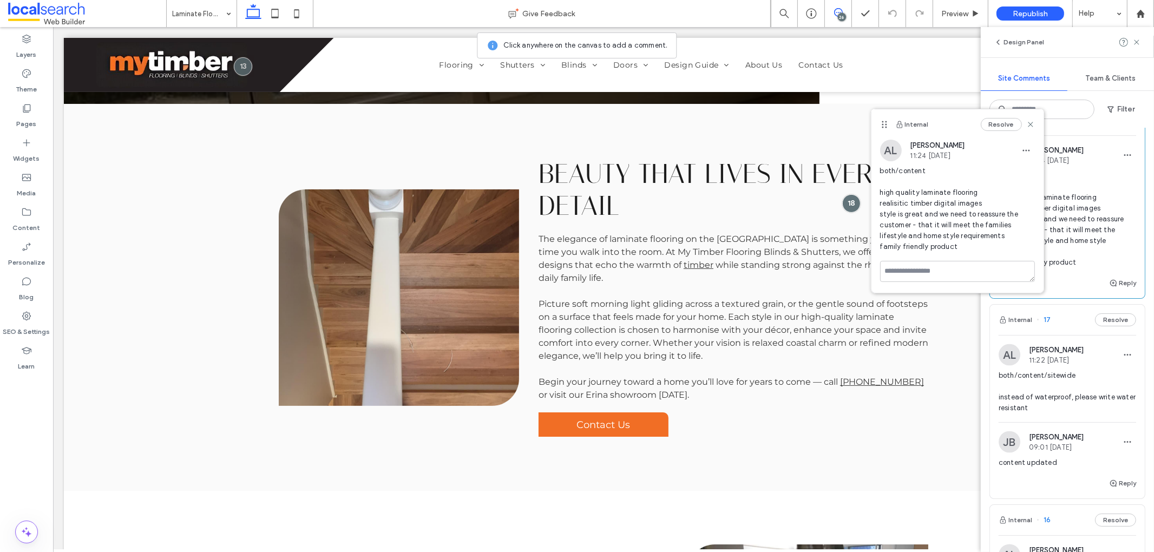
click at [841, 12] on icon at bounding box center [838, 12] width 9 height 9
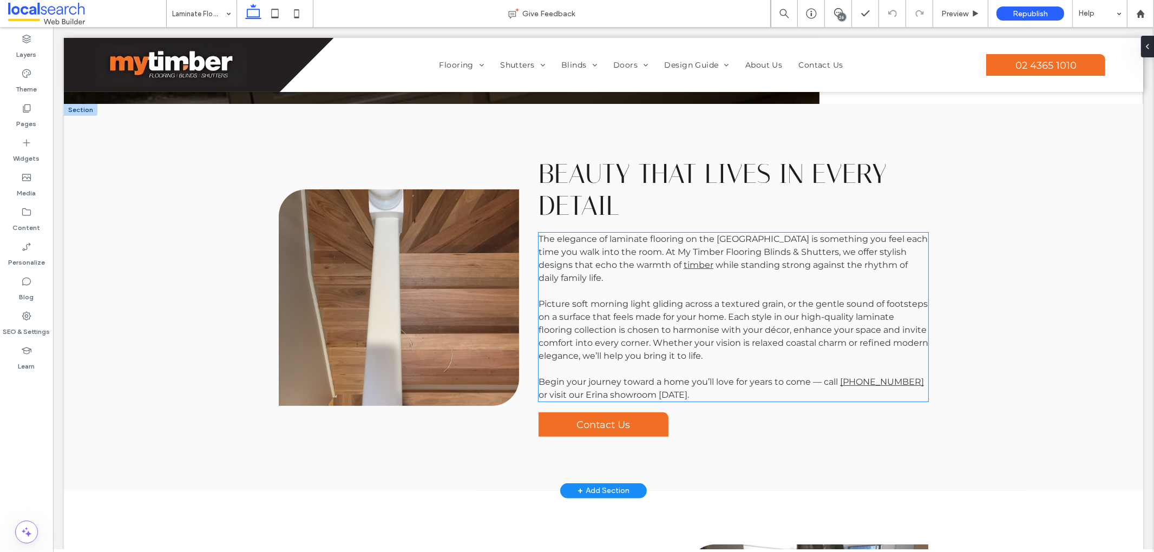
click at [664, 385] on span "Begin your journey toward a home you’ll love for years to come —" at bounding box center [679, 382] width 283 height 10
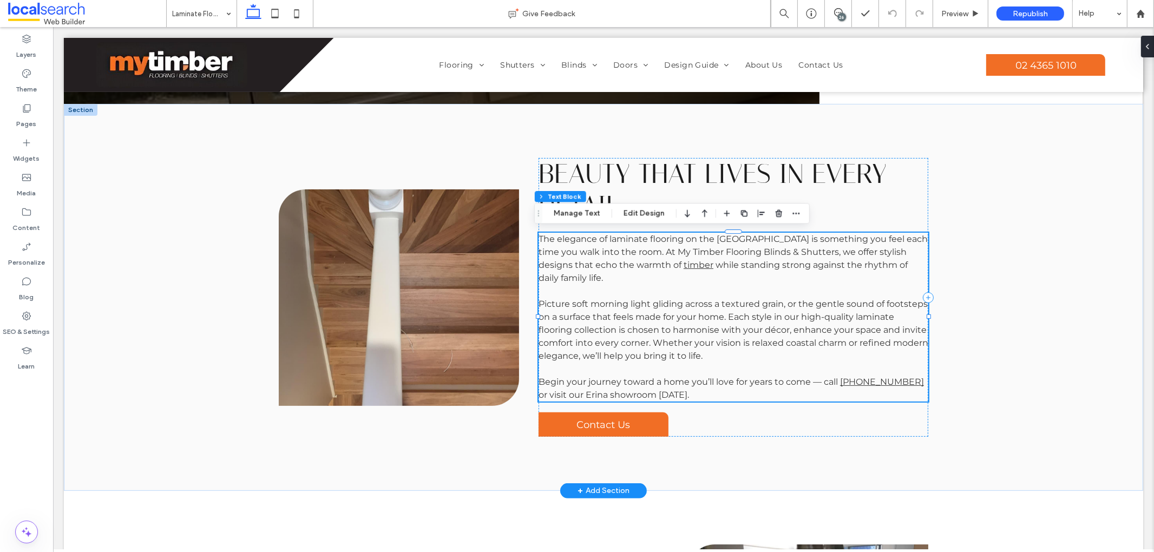
click at [682, 385] on span "Begin your journey toward a home you’ll love for years to come —" at bounding box center [679, 382] width 283 height 10
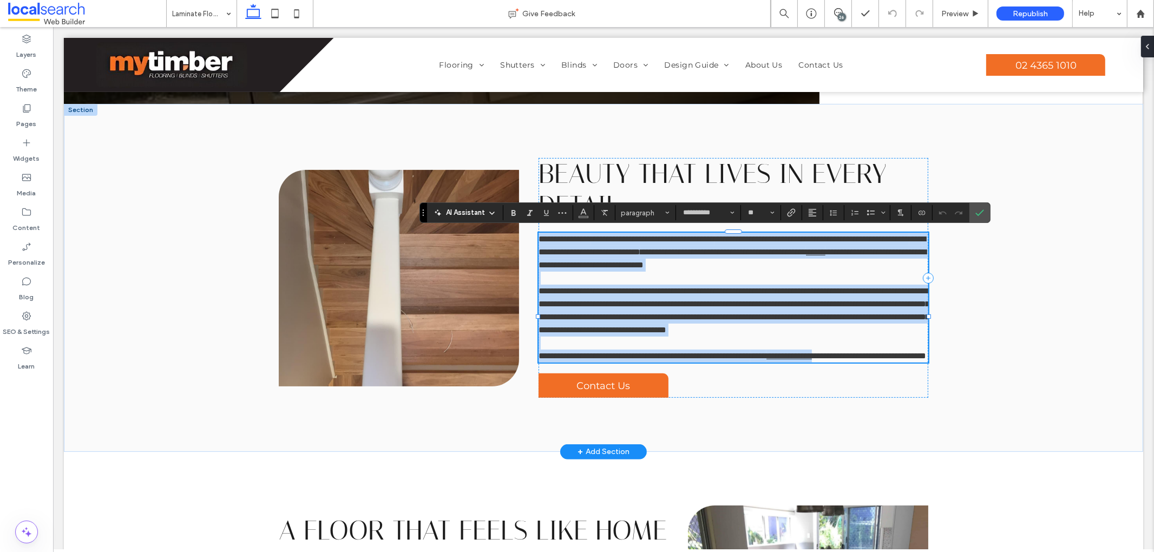
click at [702, 360] on span "**********" at bounding box center [644, 356] width 212 height 8
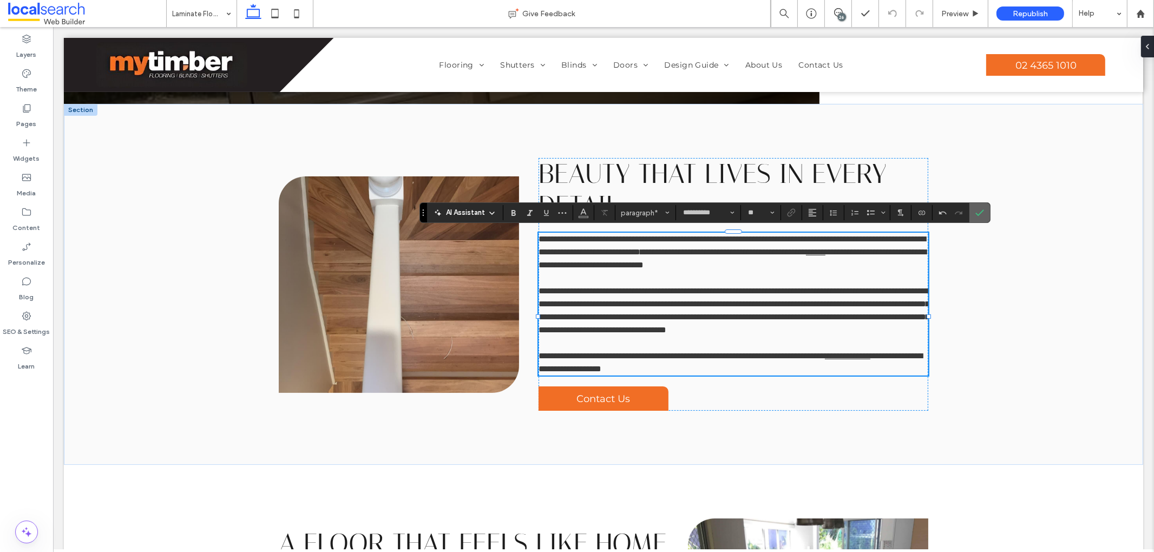
click at [984, 217] on span "Confirm" at bounding box center [980, 213] width 9 height 18
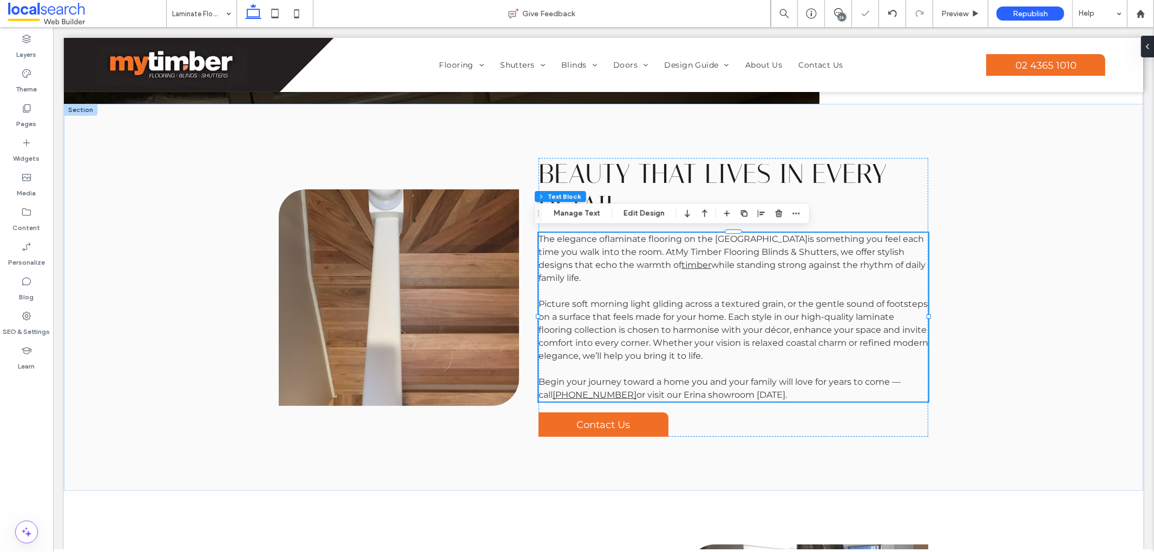
click at [844, 18] on div "26" at bounding box center [842, 17] width 8 height 8
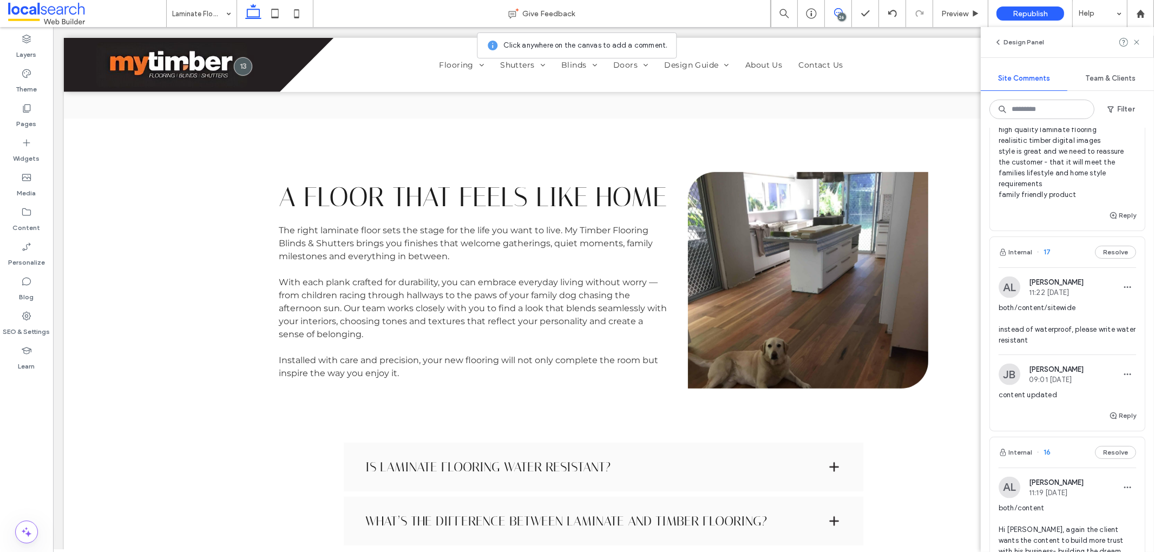
scroll to position [2306, 0]
click at [1117, 221] on button "Reply" at bounding box center [1122, 214] width 27 height 13
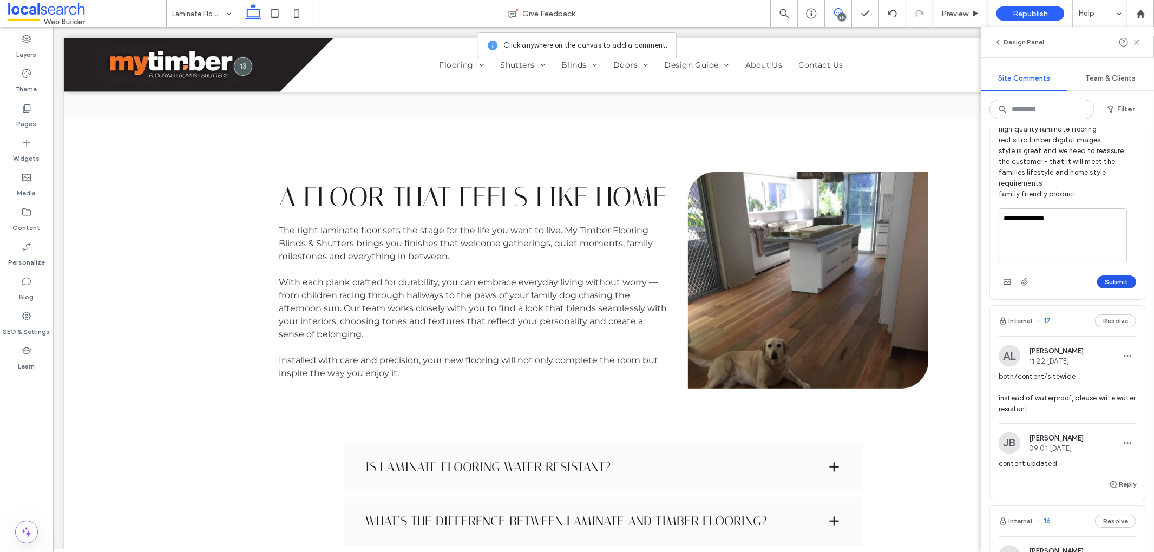
type textarea "**********"
click at [1106, 289] on button "Submit" at bounding box center [1117, 282] width 39 height 13
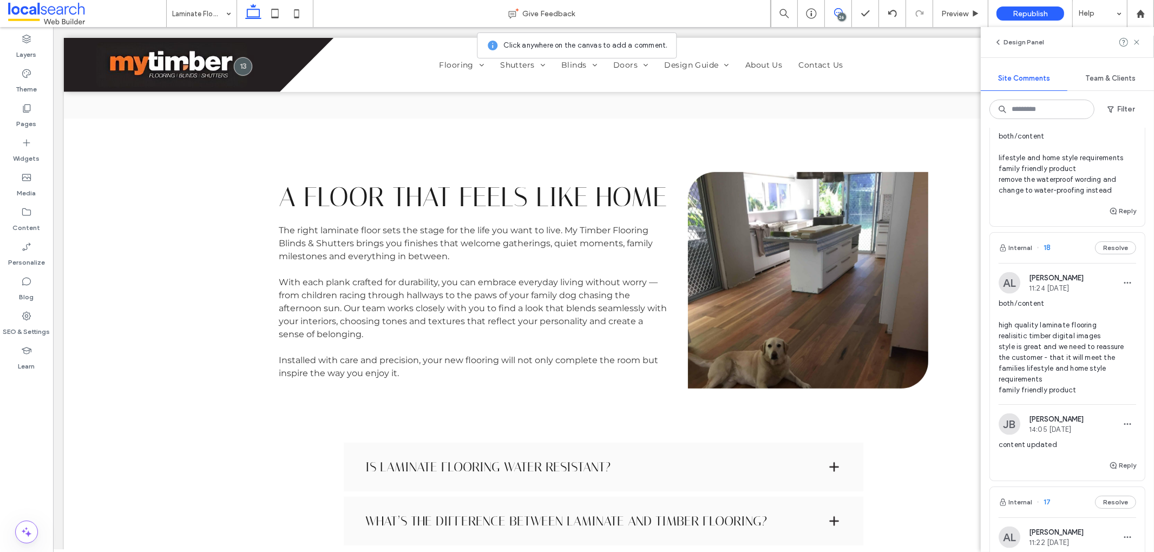
scroll to position [2109, 0]
click at [1061, 197] on span "both/content lifestyle and home style requirements family friendly product remo…" at bounding box center [1068, 164] width 138 height 65
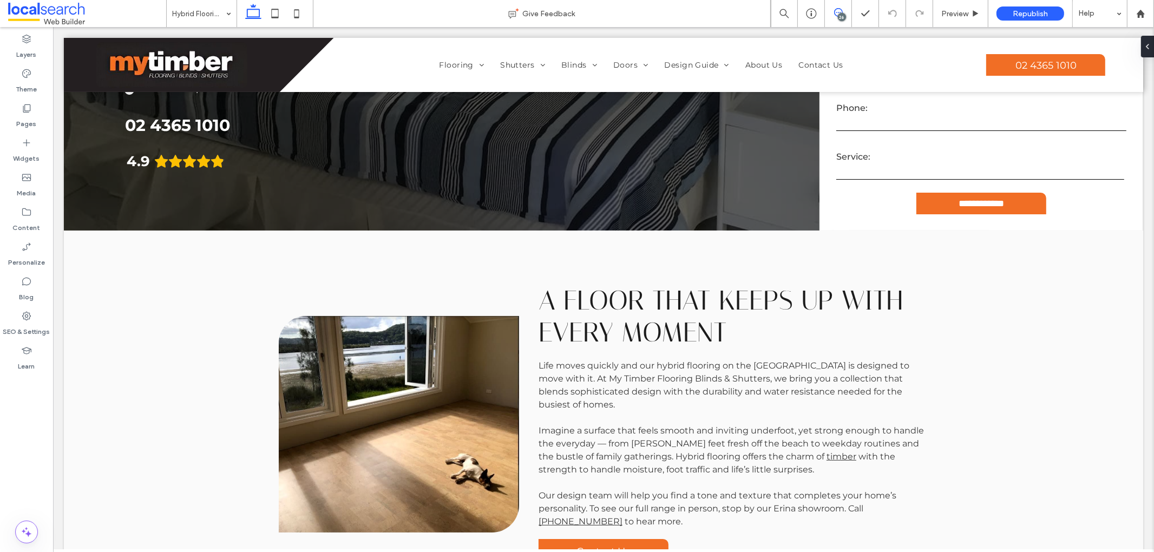
click at [834, 14] on icon at bounding box center [838, 12] width 9 height 9
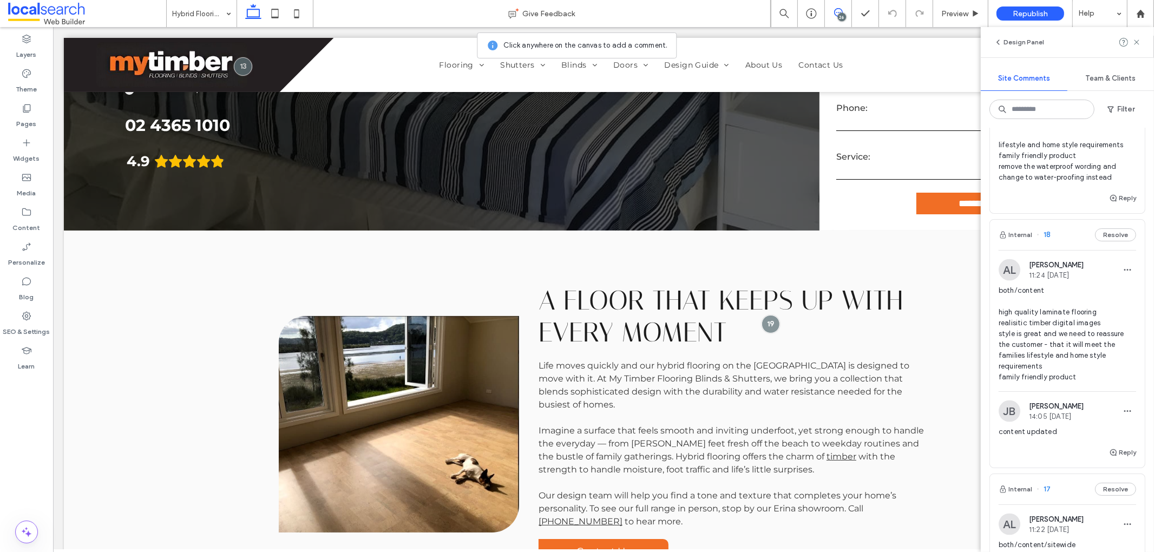
scroll to position [2121, 0]
click at [1126, 206] on button "Reply" at bounding box center [1122, 199] width 27 height 13
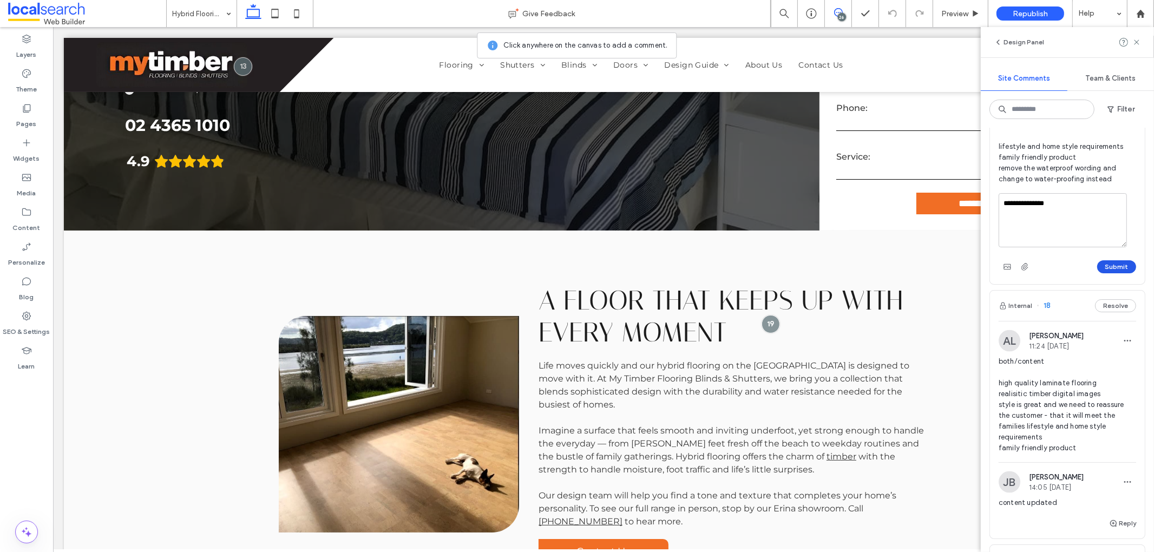
type textarea "**********"
click at [1099, 273] on button "Submit" at bounding box center [1117, 266] width 39 height 13
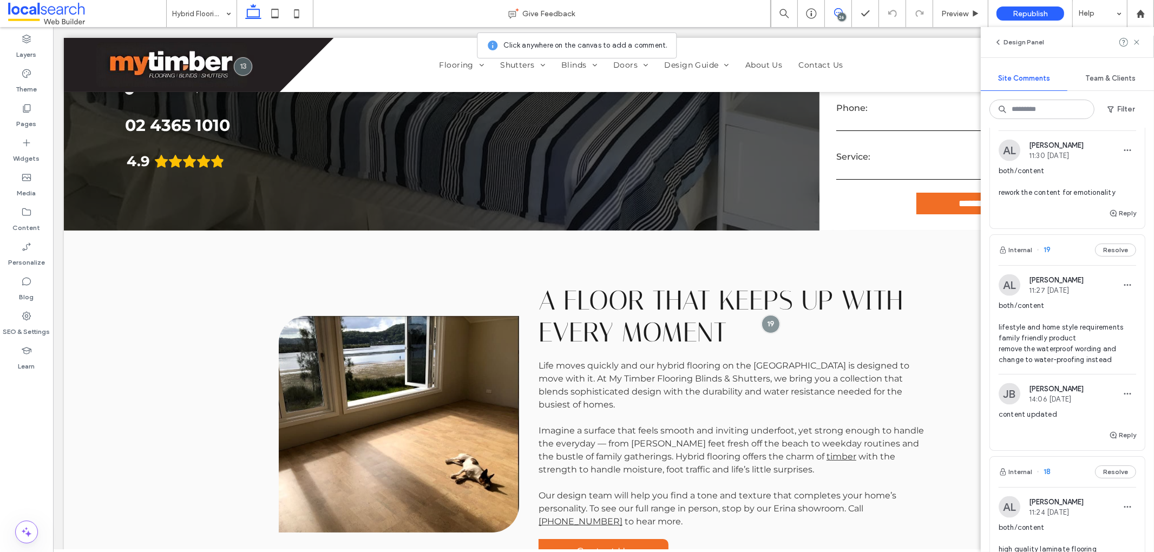
scroll to position [1937, 0]
click at [1057, 201] on span "both/content rework the content for emotionality" at bounding box center [1068, 184] width 138 height 32
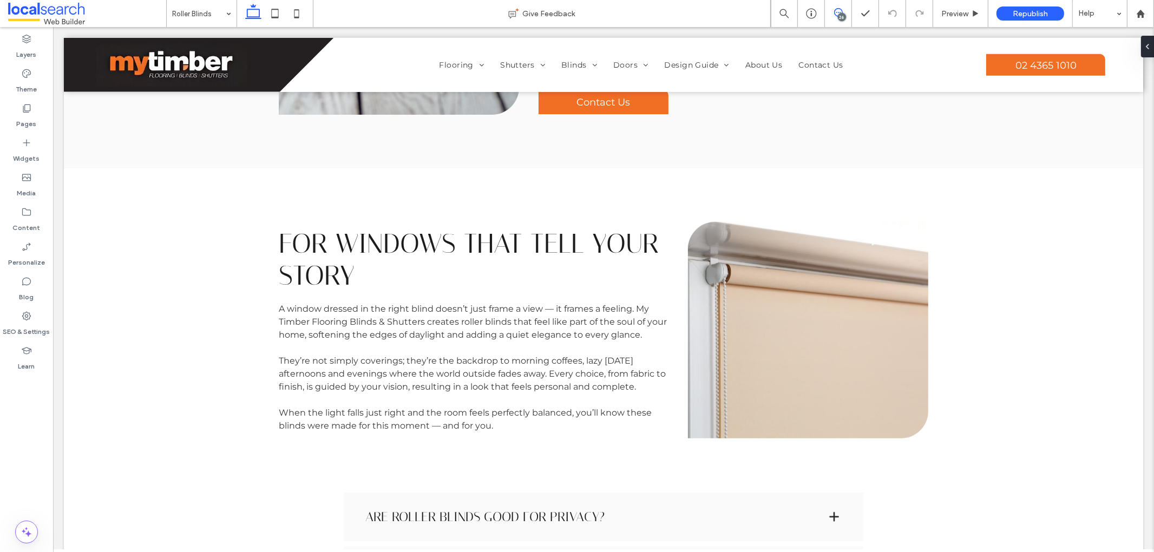
click at [841, 12] on icon at bounding box center [838, 12] width 9 height 9
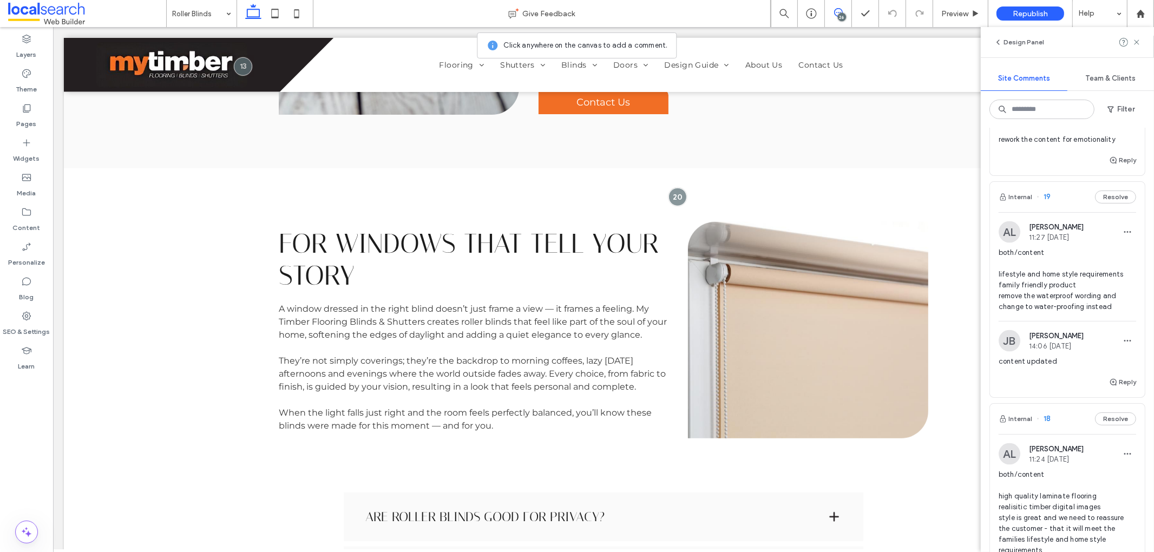
scroll to position [1995, 0]
click at [1118, 165] on button "Reply" at bounding box center [1122, 158] width 27 height 13
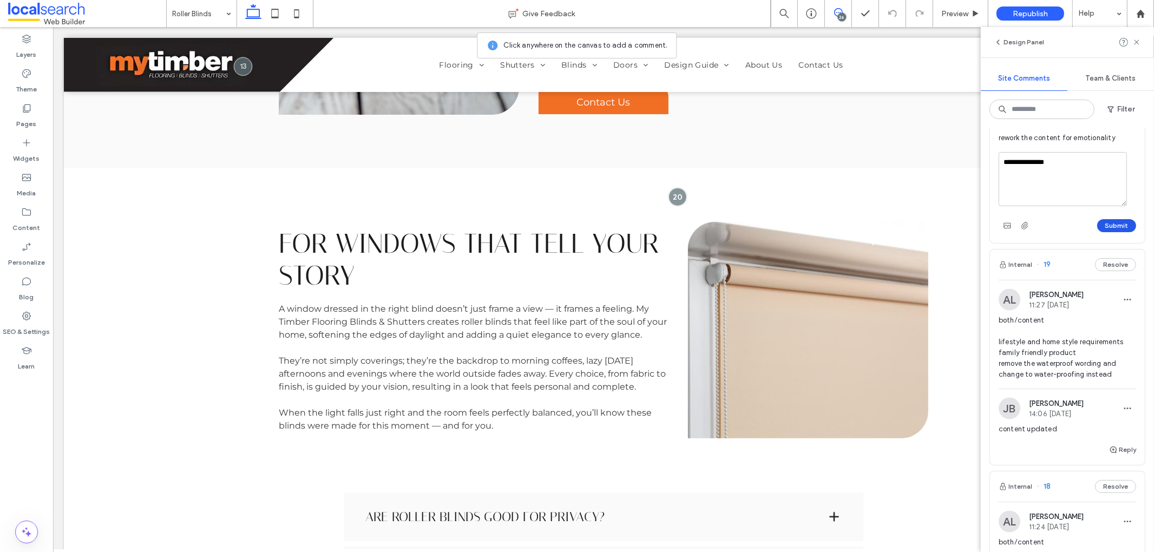
type textarea "**********"
click at [1110, 232] on button "Submit" at bounding box center [1117, 225] width 39 height 13
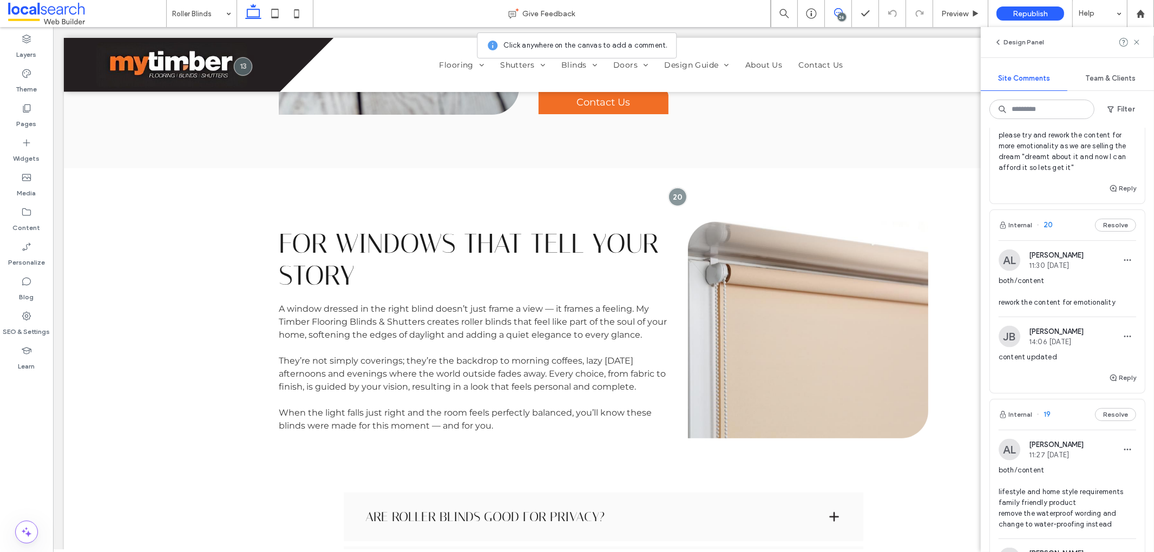
scroll to position [1827, 0]
click at [1063, 176] on span "both/change please try and rework the content for more emotionality as we are s…" at bounding box center [1068, 143] width 138 height 65
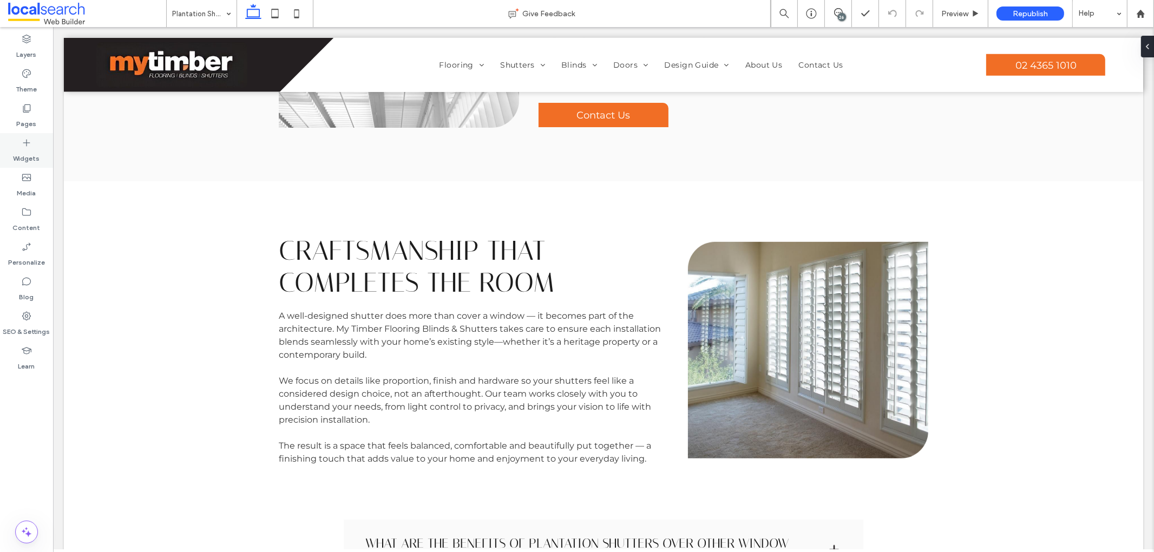
scroll to position [671, 0]
click at [841, 16] on div "26" at bounding box center [842, 17] width 8 height 8
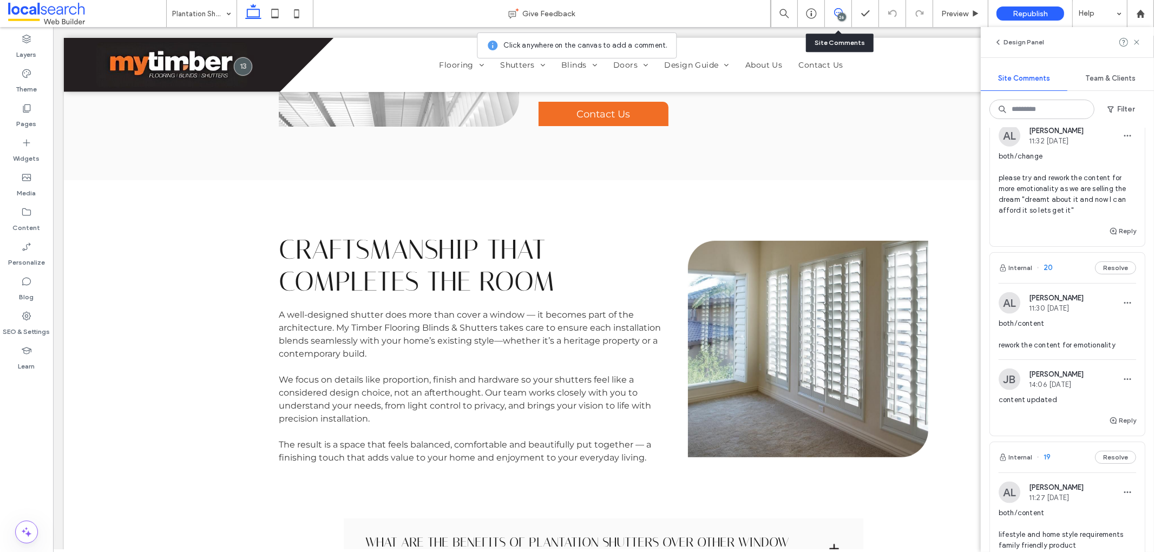
scroll to position [1785, 0]
click at [1044, 218] on span "both/change please try and rework the content for more emotionality as we are s…" at bounding box center [1068, 185] width 138 height 65
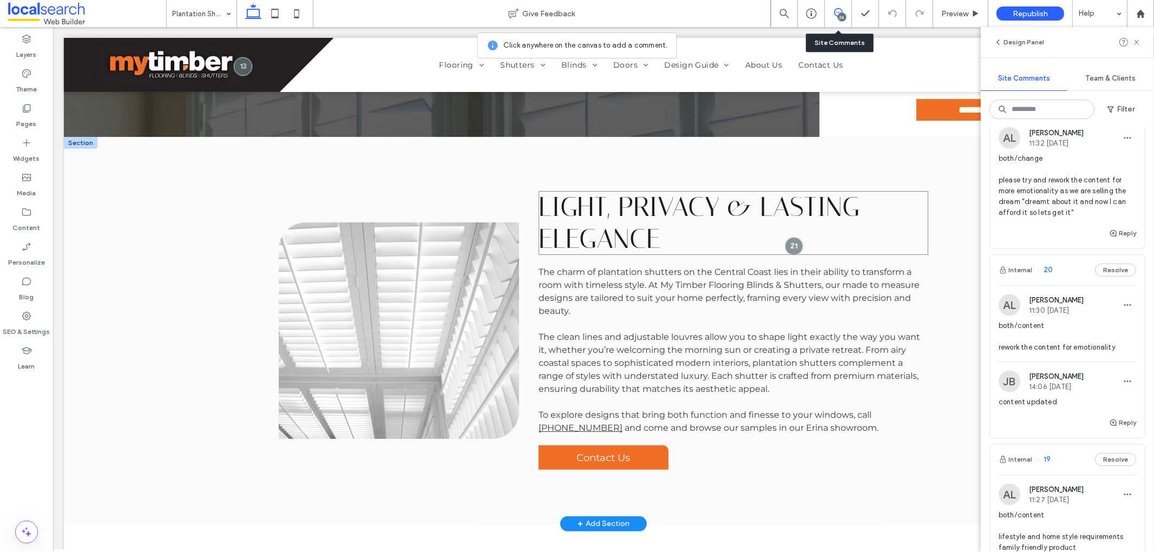
scroll to position [349, 0]
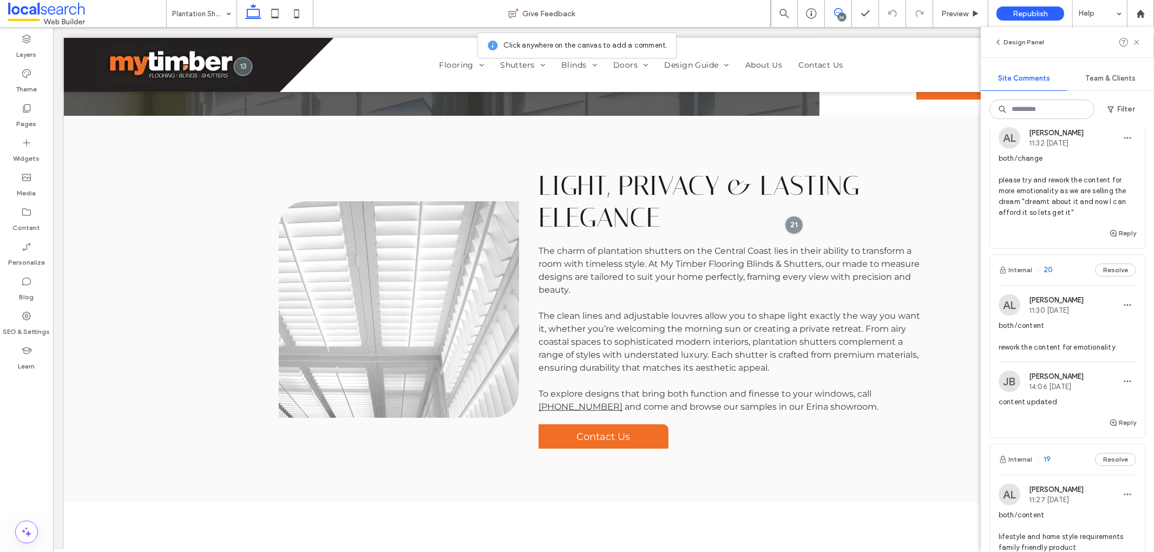
click at [838, 16] on div "26" at bounding box center [842, 17] width 8 height 8
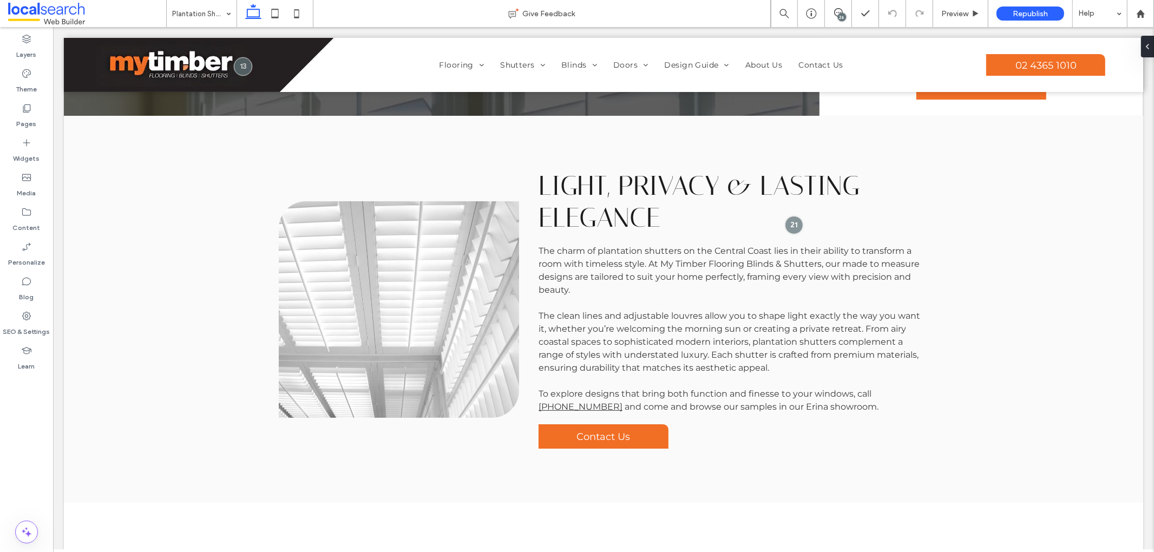
scroll to position [0, 0]
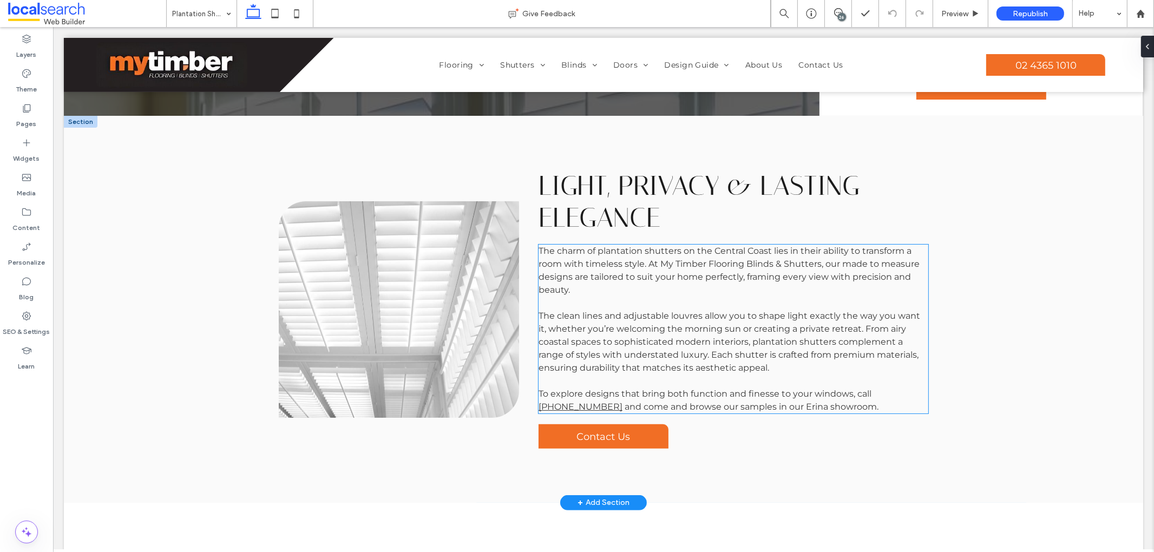
click at [644, 266] on span "lies in their ability to transform a room with timeless style. At" at bounding box center [724, 257] width 373 height 23
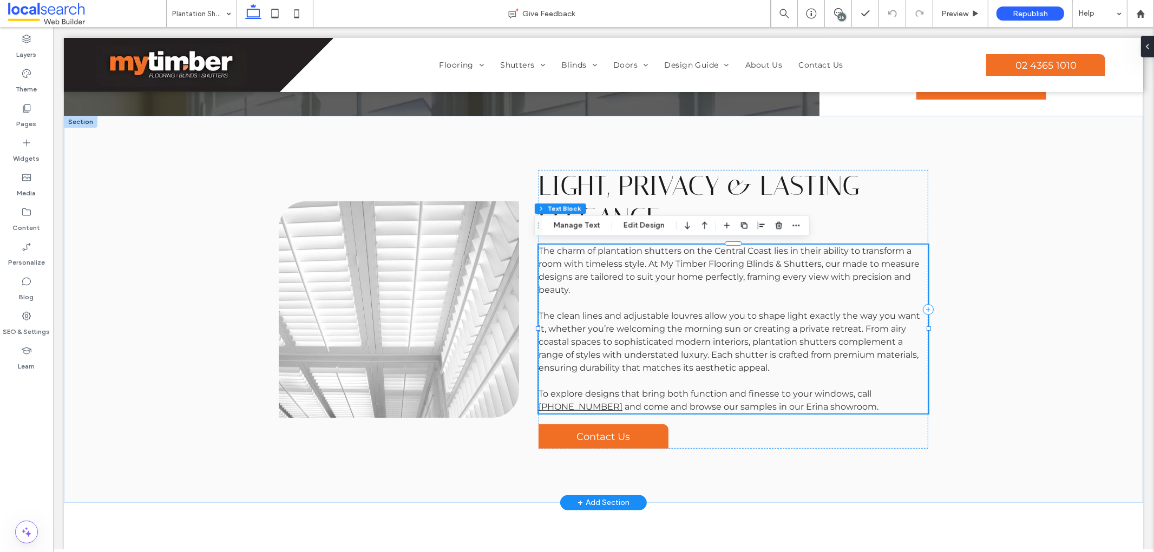
click at [648, 266] on span "lies in their ability to transform a room with timeless style. At" at bounding box center [724, 257] width 373 height 23
type input "**********"
type input "**"
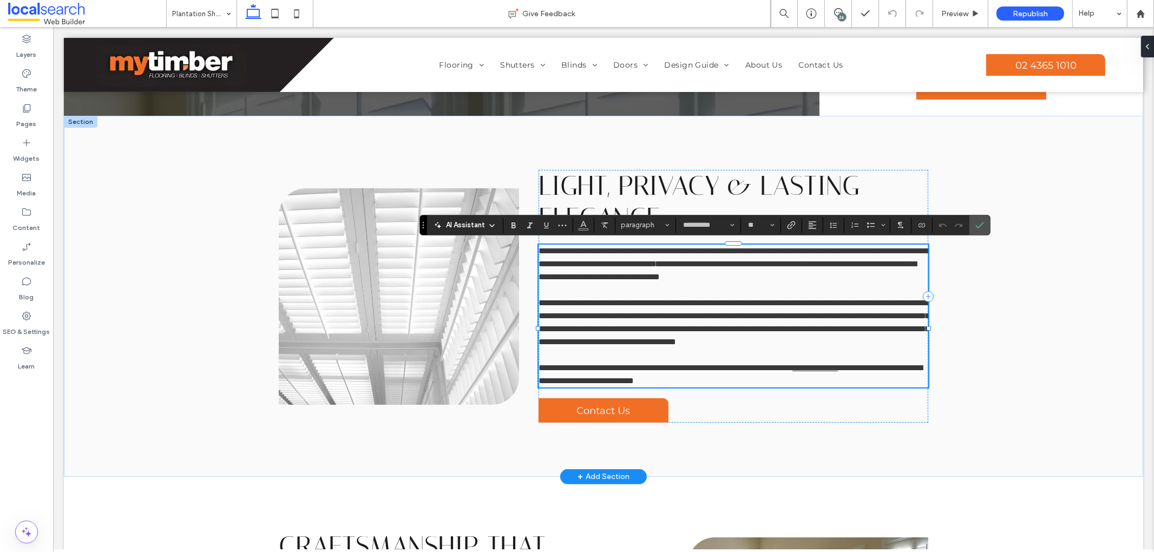
click at [711, 255] on span "**********" at bounding box center [820, 251] width 218 height 8
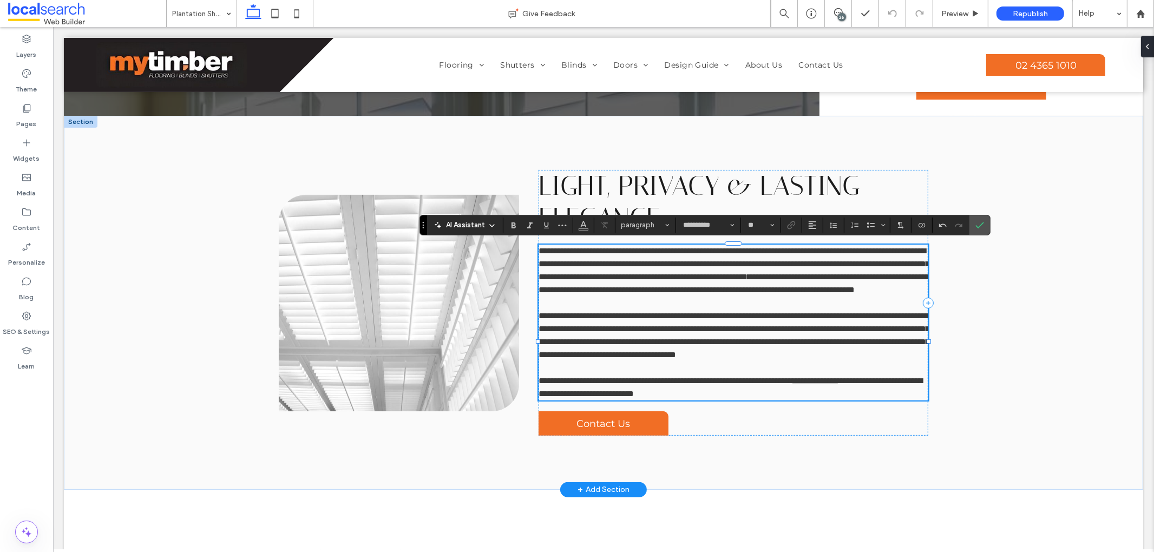
click at [722, 274] on span "**********" at bounding box center [733, 264] width 391 height 34
click at [639, 281] on span "**********" at bounding box center [733, 264] width 391 height 34
click at [977, 225] on use "Confirm" at bounding box center [980, 225] width 9 height 6
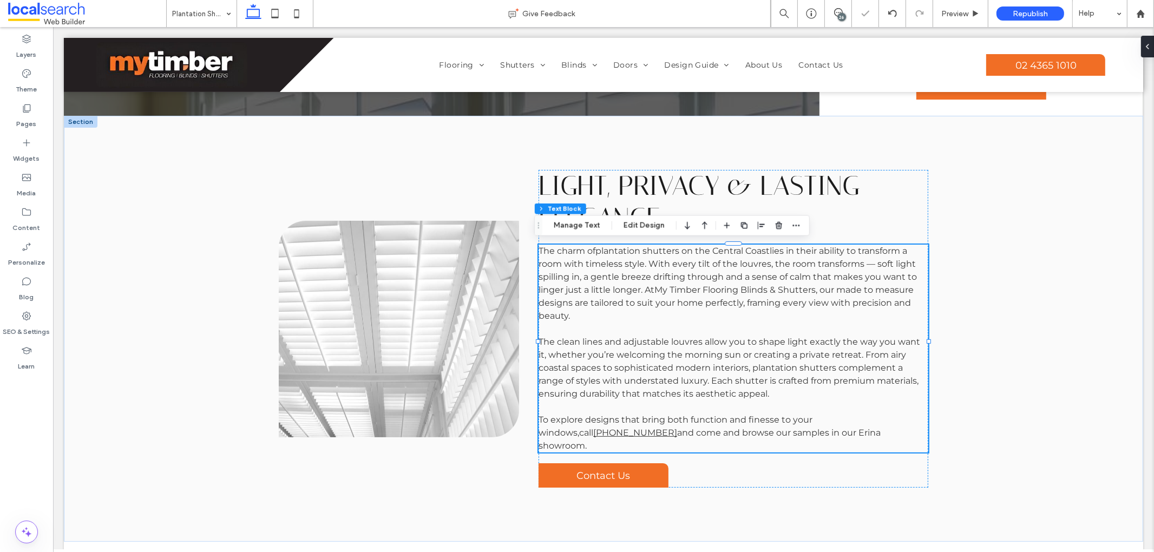
click at [843, 15] on div "26" at bounding box center [842, 17] width 8 height 8
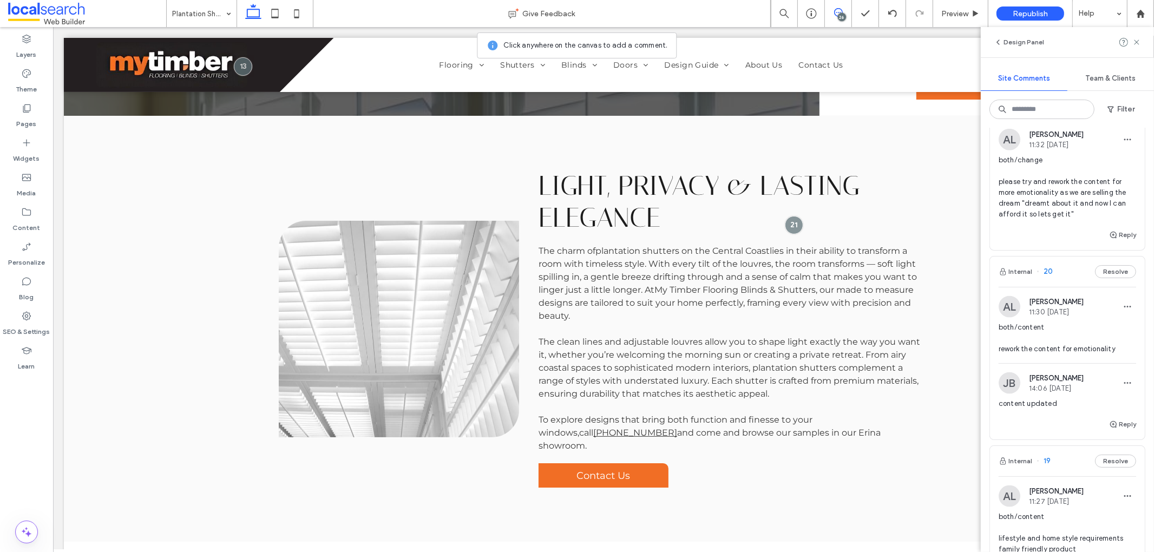
scroll to position [1785, 0]
click at [1117, 240] on button "Reply" at bounding box center [1122, 233] width 27 height 13
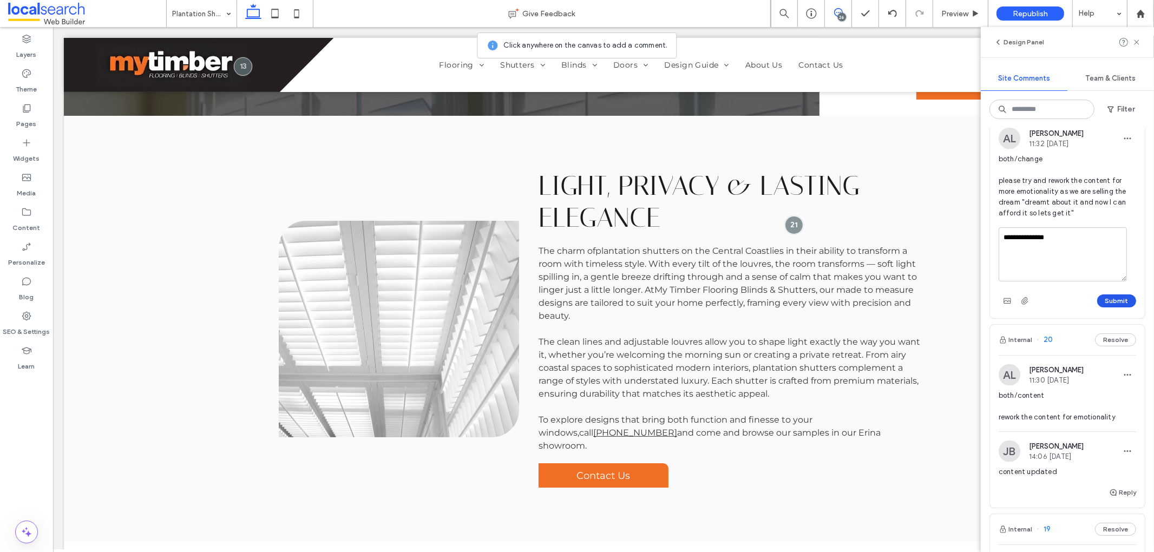
type textarea "**********"
click at [1108, 308] on button "Submit" at bounding box center [1117, 301] width 39 height 13
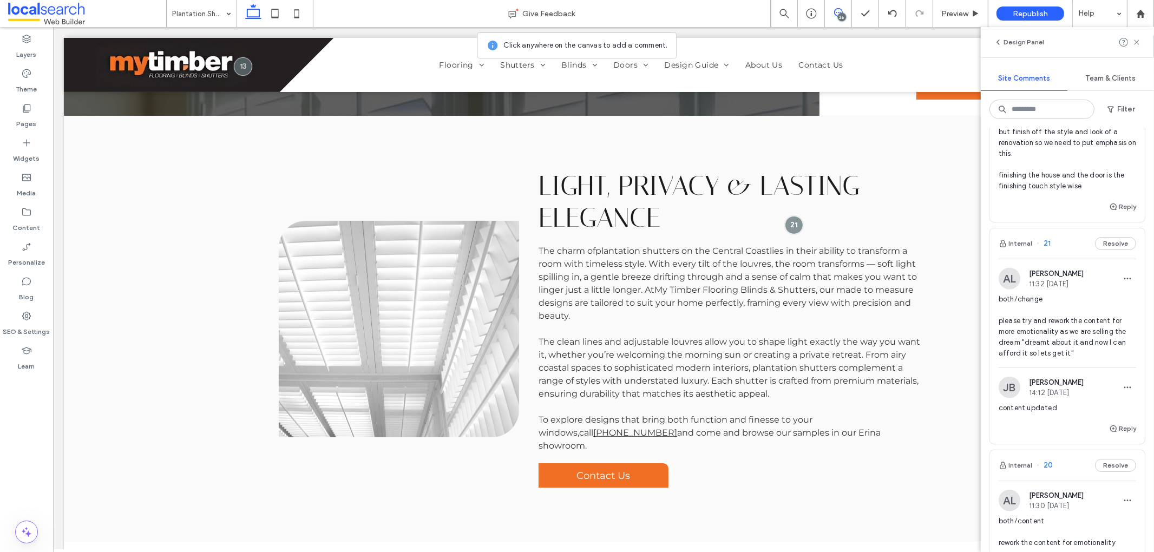
scroll to position [1640, 0]
click at [1060, 197] on span "both/content sell the coastal and hamptons style door sliding barn doors. Doors…" at bounding box center [1068, 142] width 138 height 108
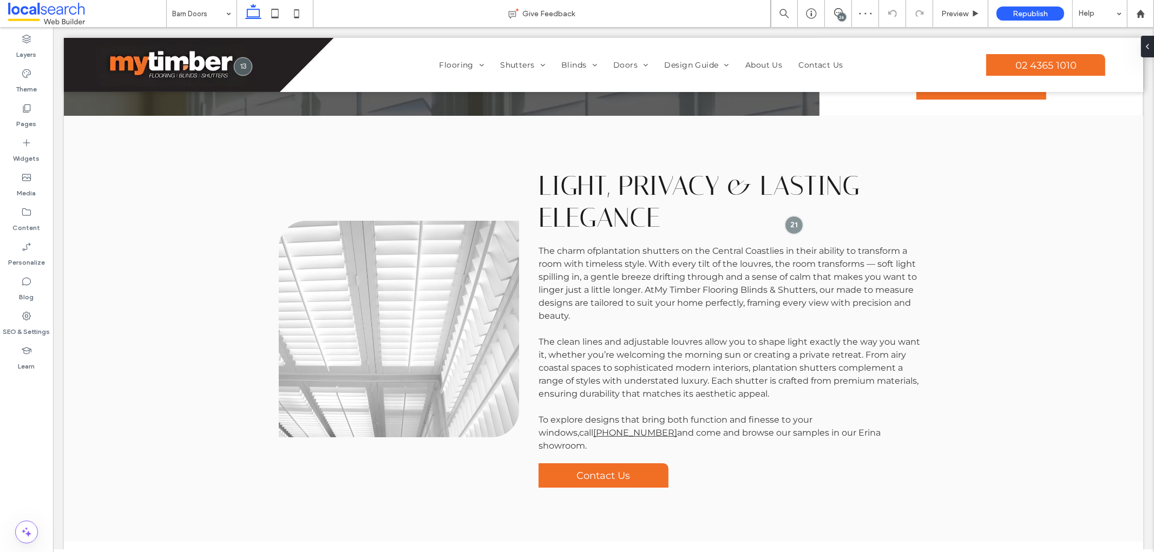
click at [844, 14] on div "26" at bounding box center [842, 17] width 8 height 8
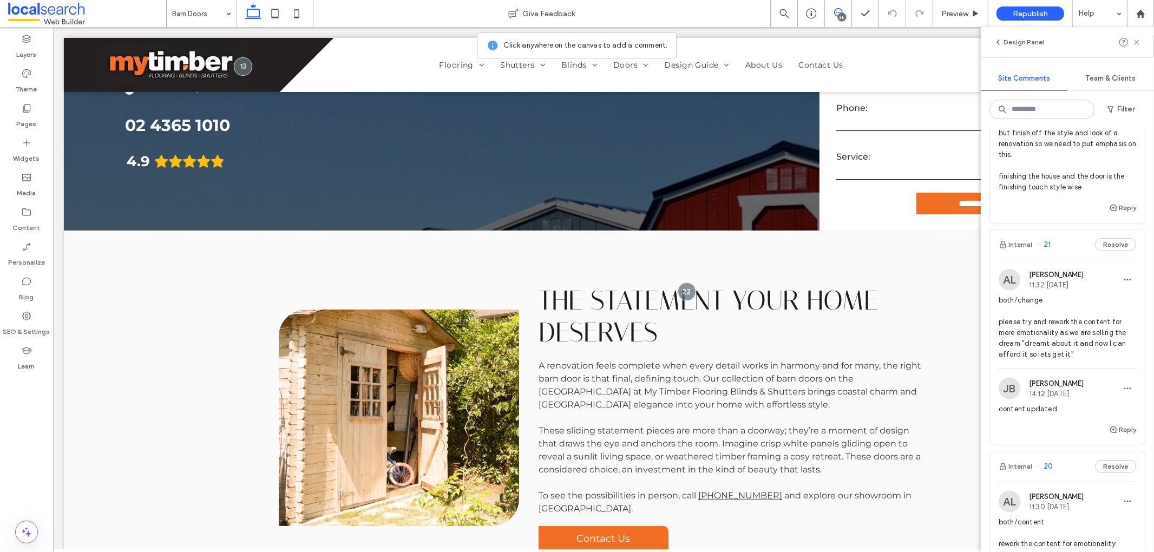
scroll to position [1646, 0]
click at [1121, 212] on button "Reply" at bounding box center [1122, 205] width 27 height 13
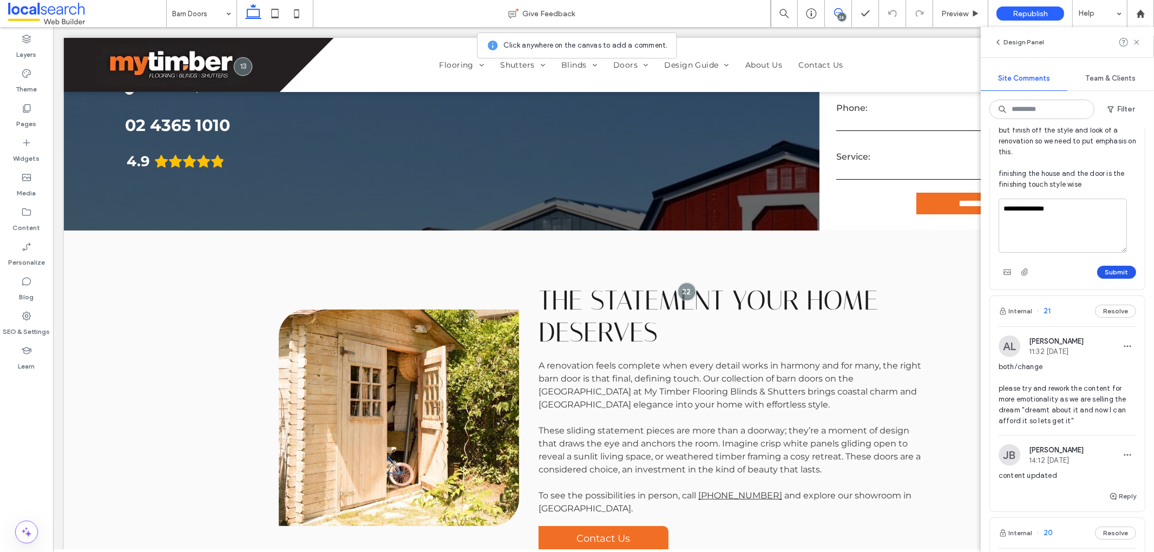
type textarea "**********"
click at [1107, 279] on button "Submit" at bounding box center [1117, 272] width 39 height 13
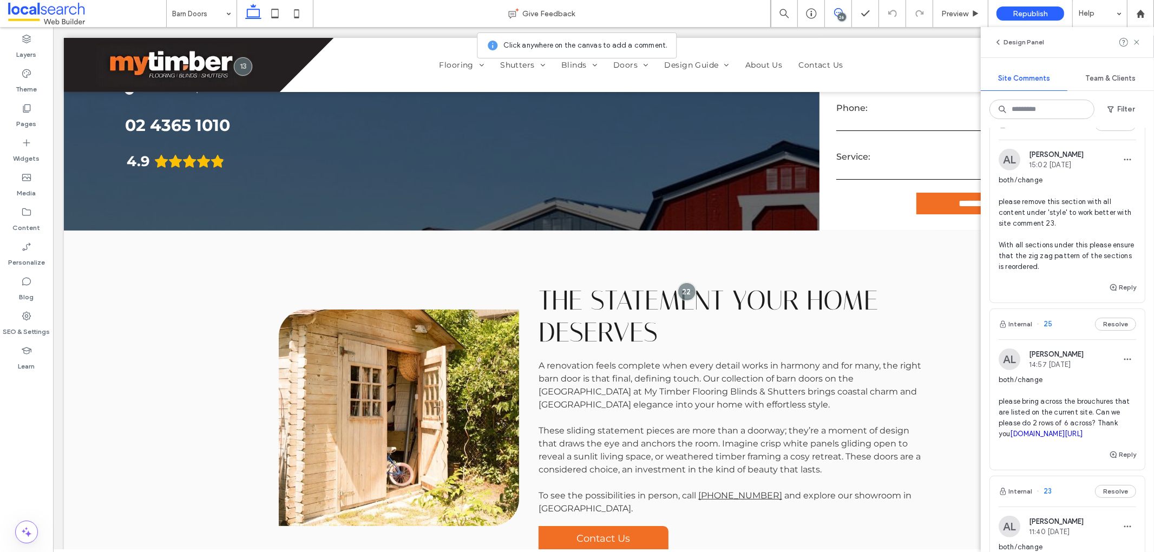
scroll to position [949, 0]
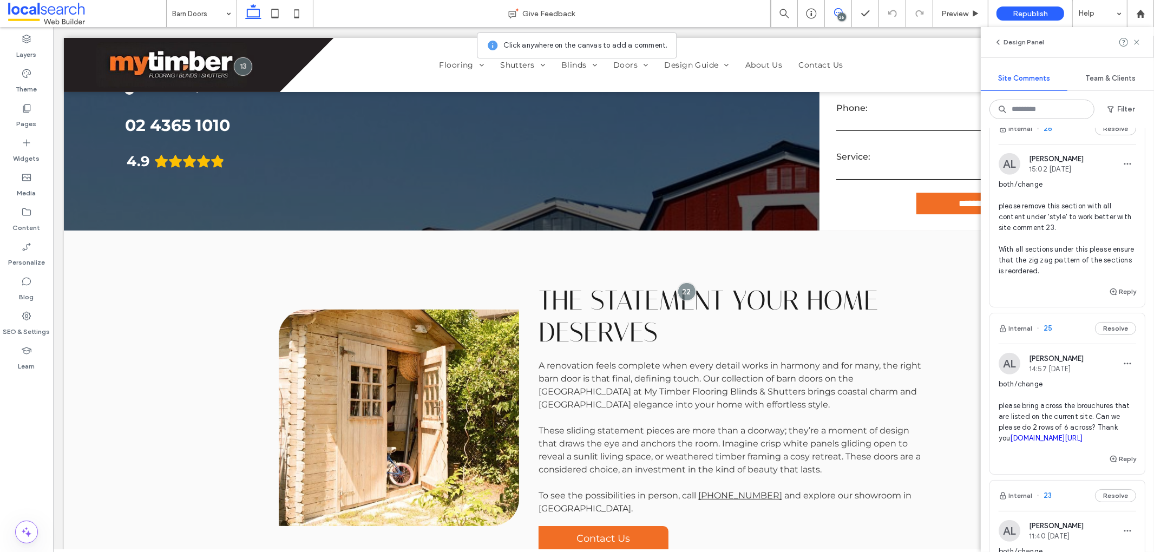
click at [1038, 266] on span "both/change please remove this section with all content under 'style' to work b…" at bounding box center [1068, 227] width 138 height 97
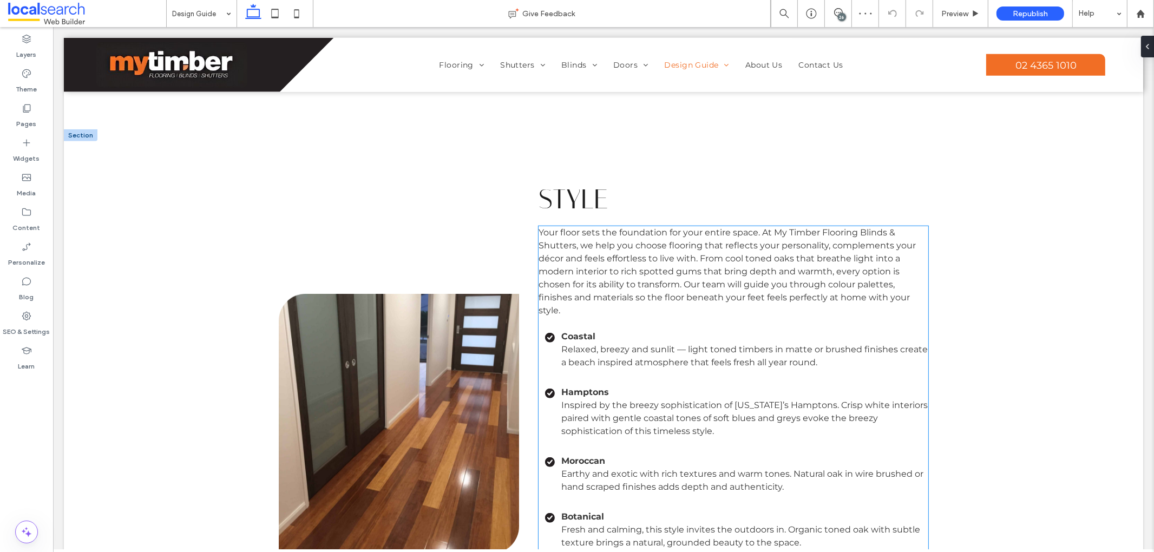
scroll to position [1053, 0]
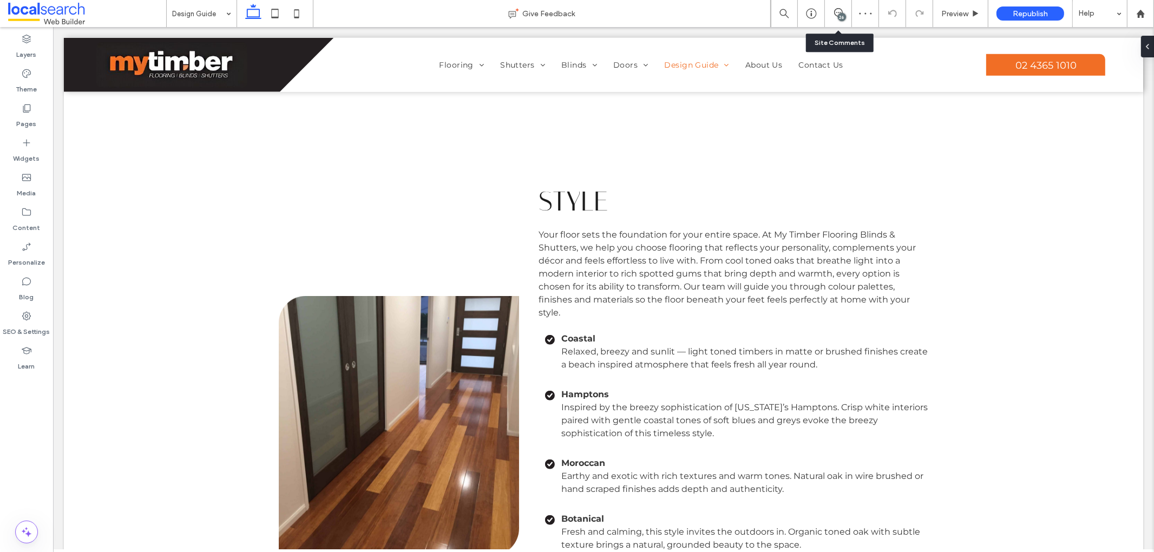
click at [841, 23] on div "26" at bounding box center [838, 13] width 27 height 27
click at [841, 17] on div "26" at bounding box center [842, 17] width 8 height 8
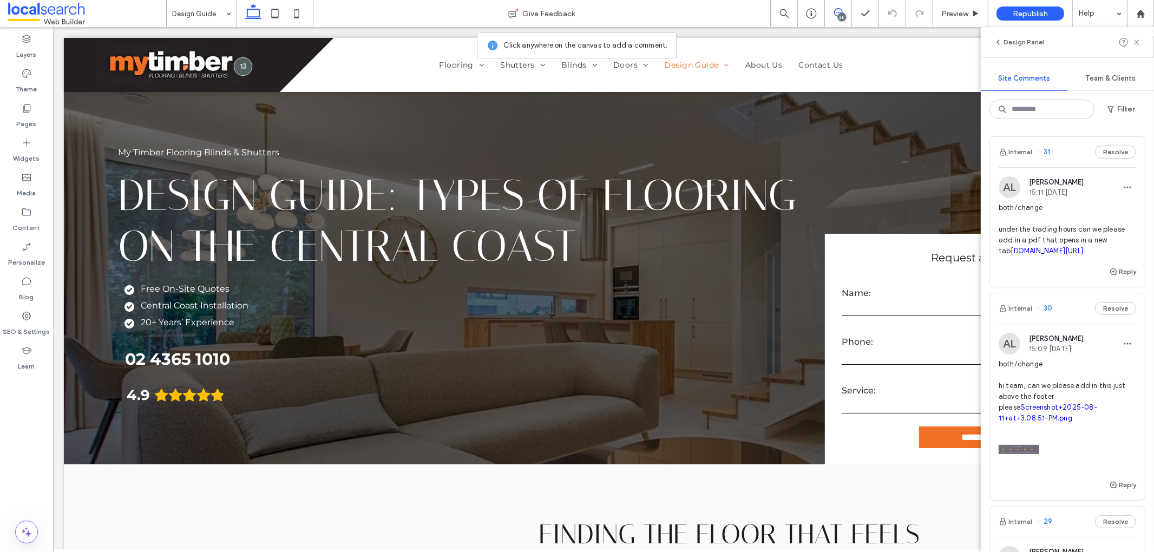
scroll to position [1053, 0]
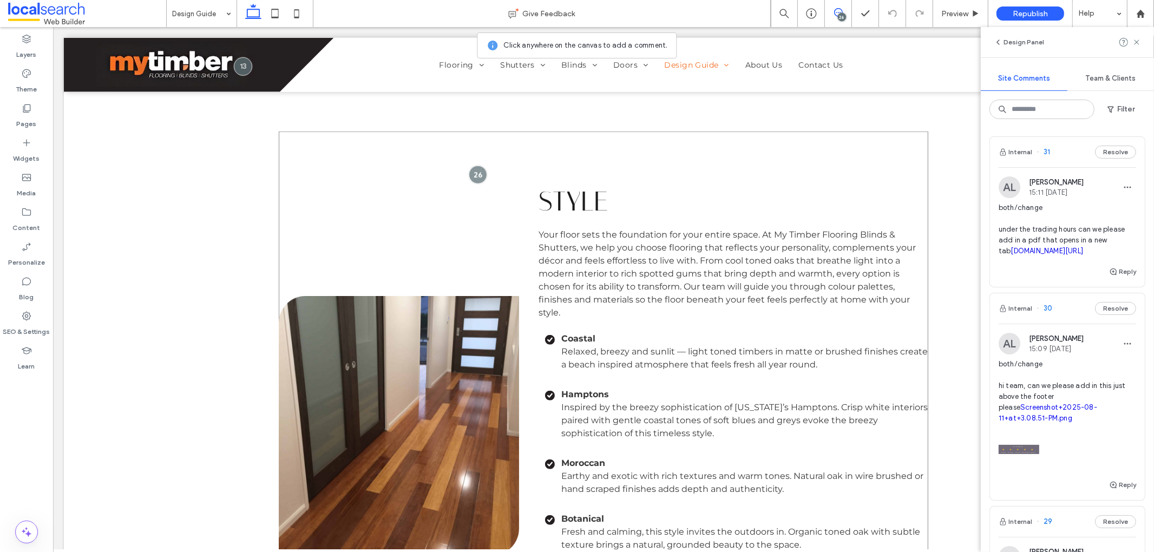
click at [473, 166] on div at bounding box center [477, 175] width 18 height 18
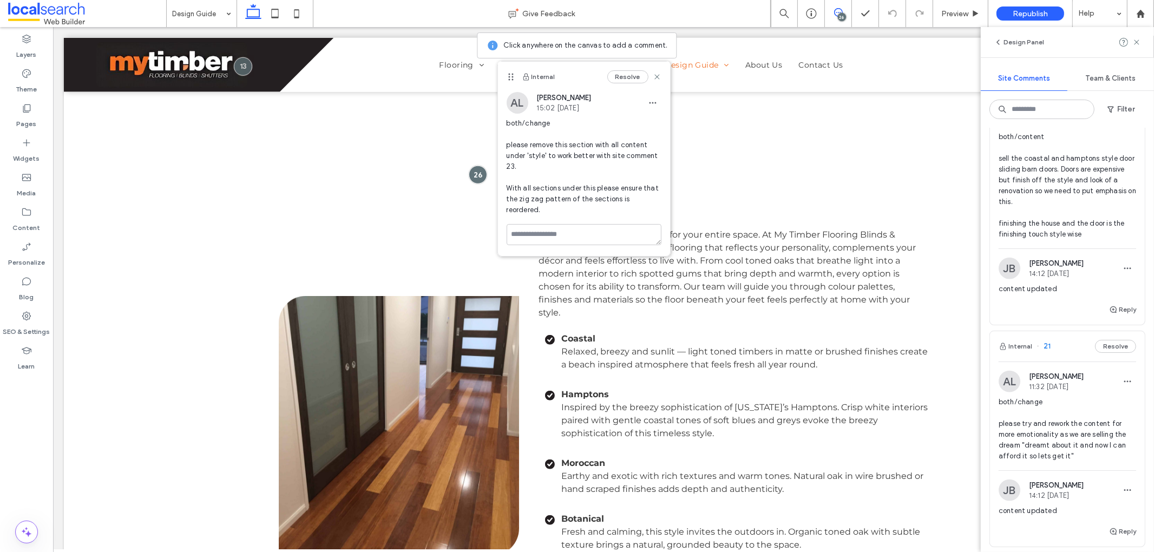
scroll to position [1609, 0]
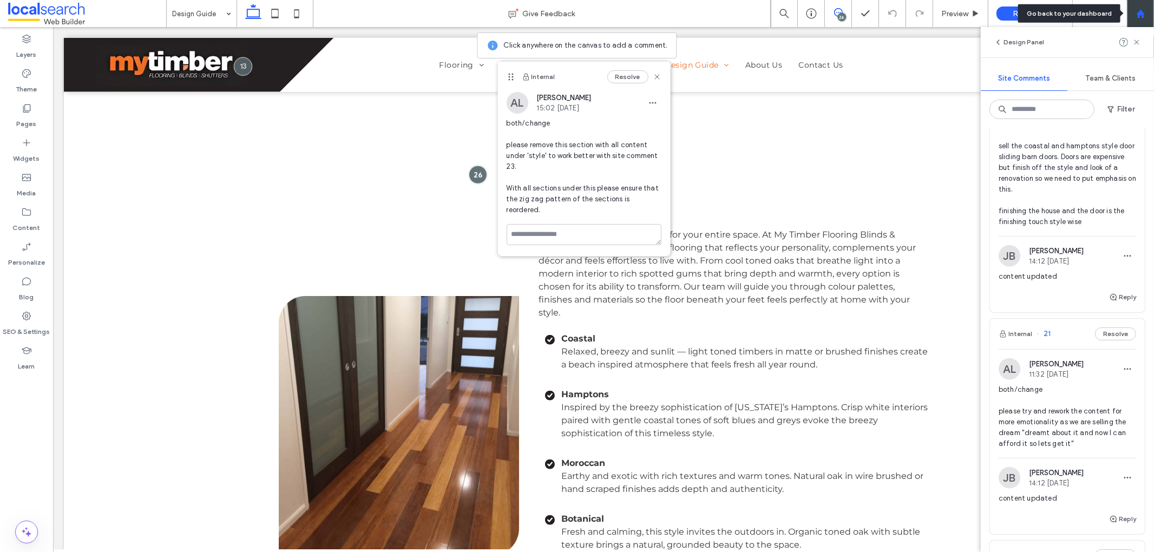
click at [1150, 19] on div at bounding box center [1140, 13] width 27 height 27
